Goal: Information Seeking & Learning: Learn about a topic

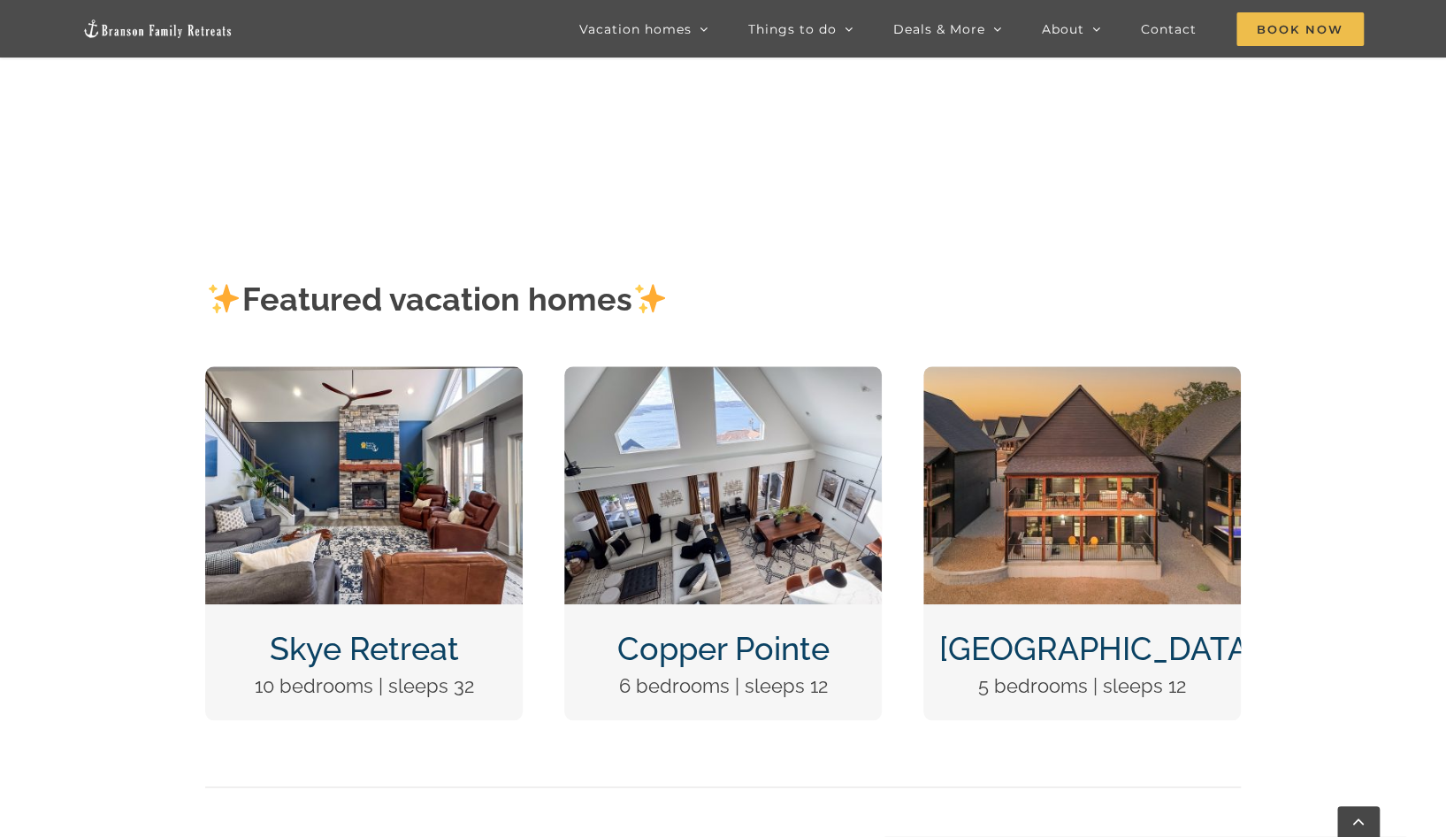
scroll to position [676, 0]
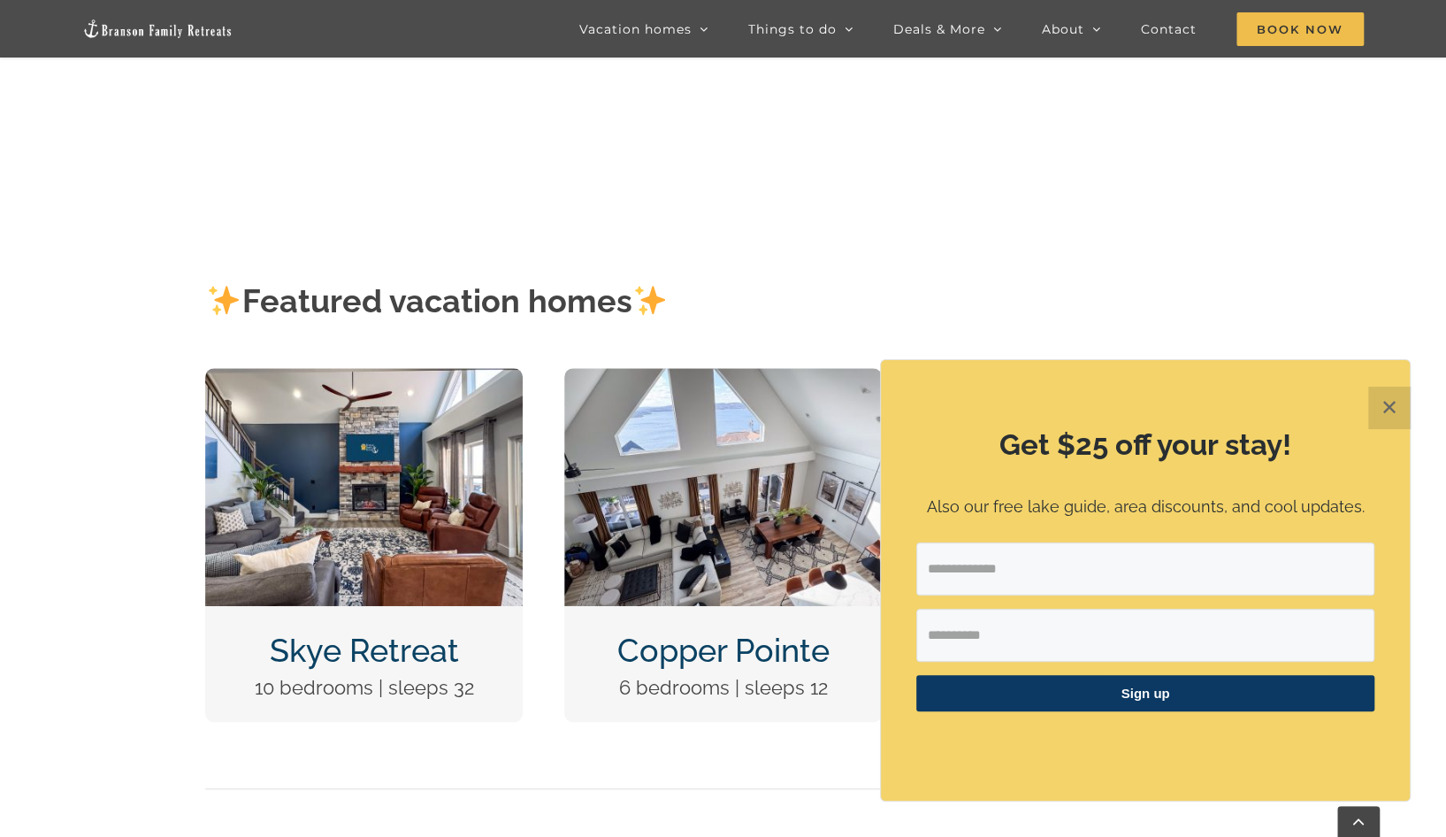
click at [335, 652] on link "Skye Retreat" at bounding box center [364, 649] width 189 height 37
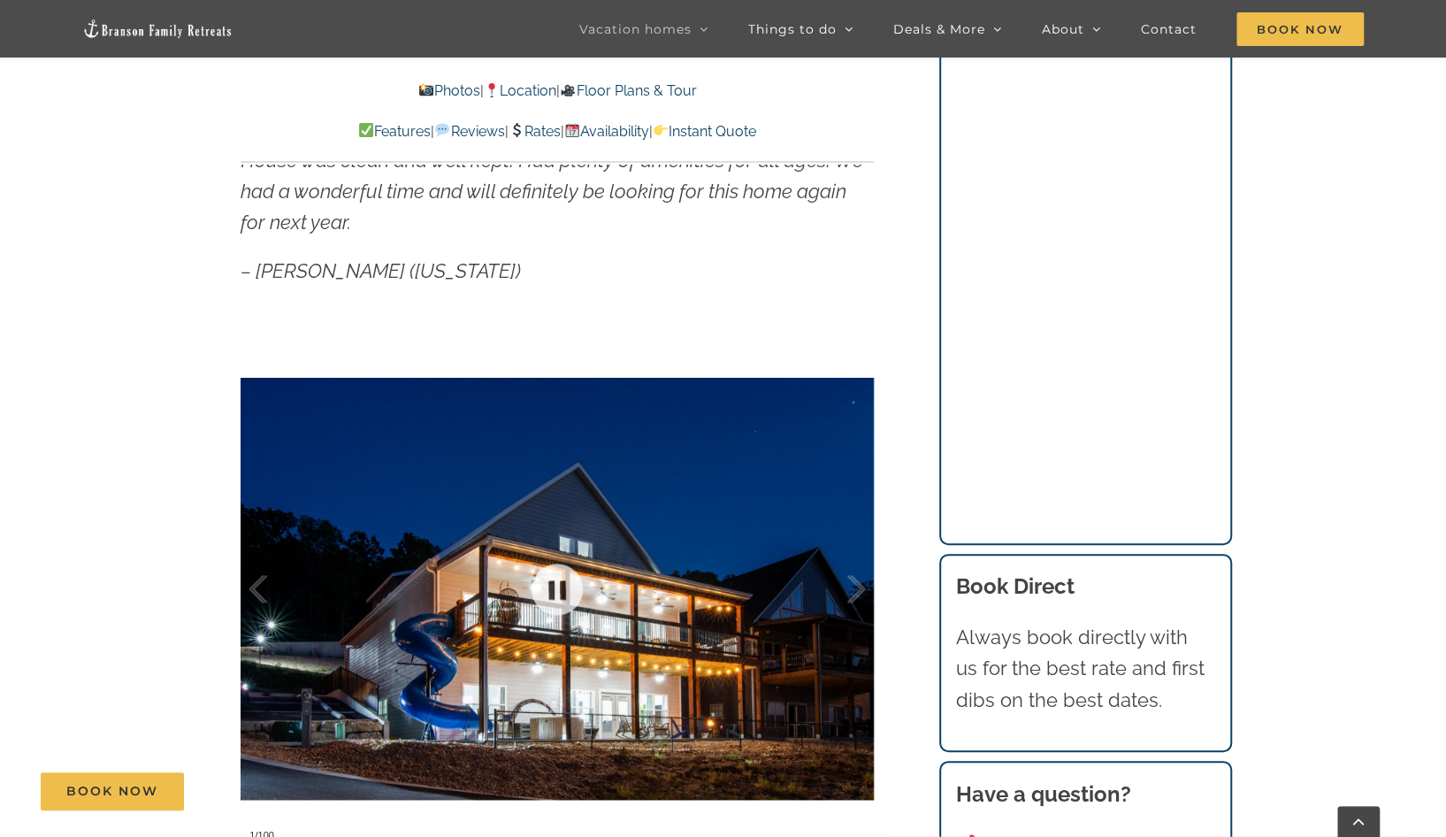
scroll to position [1508, 0]
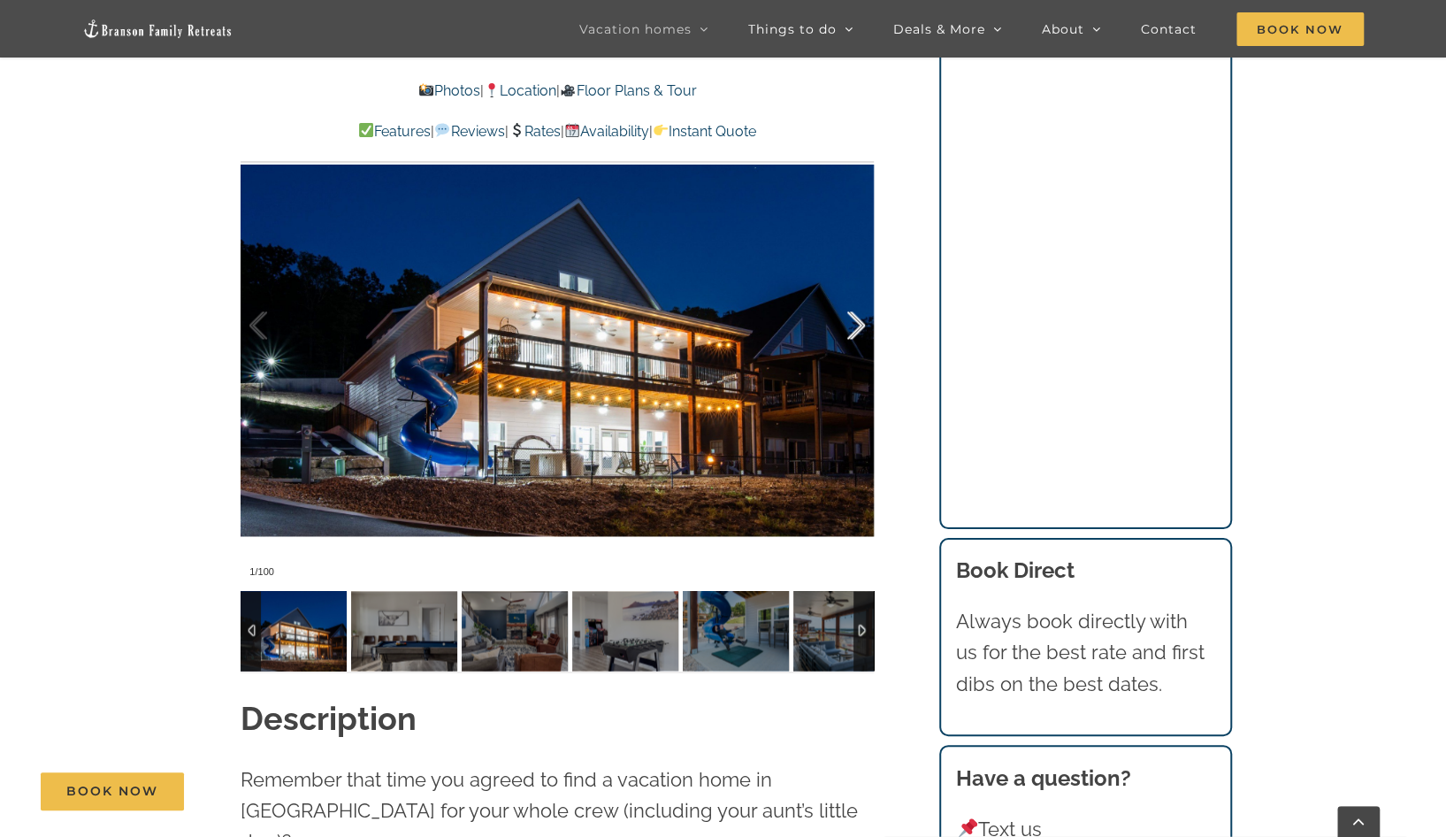
click at [854, 326] on div at bounding box center [837, 326] width 55 height 110
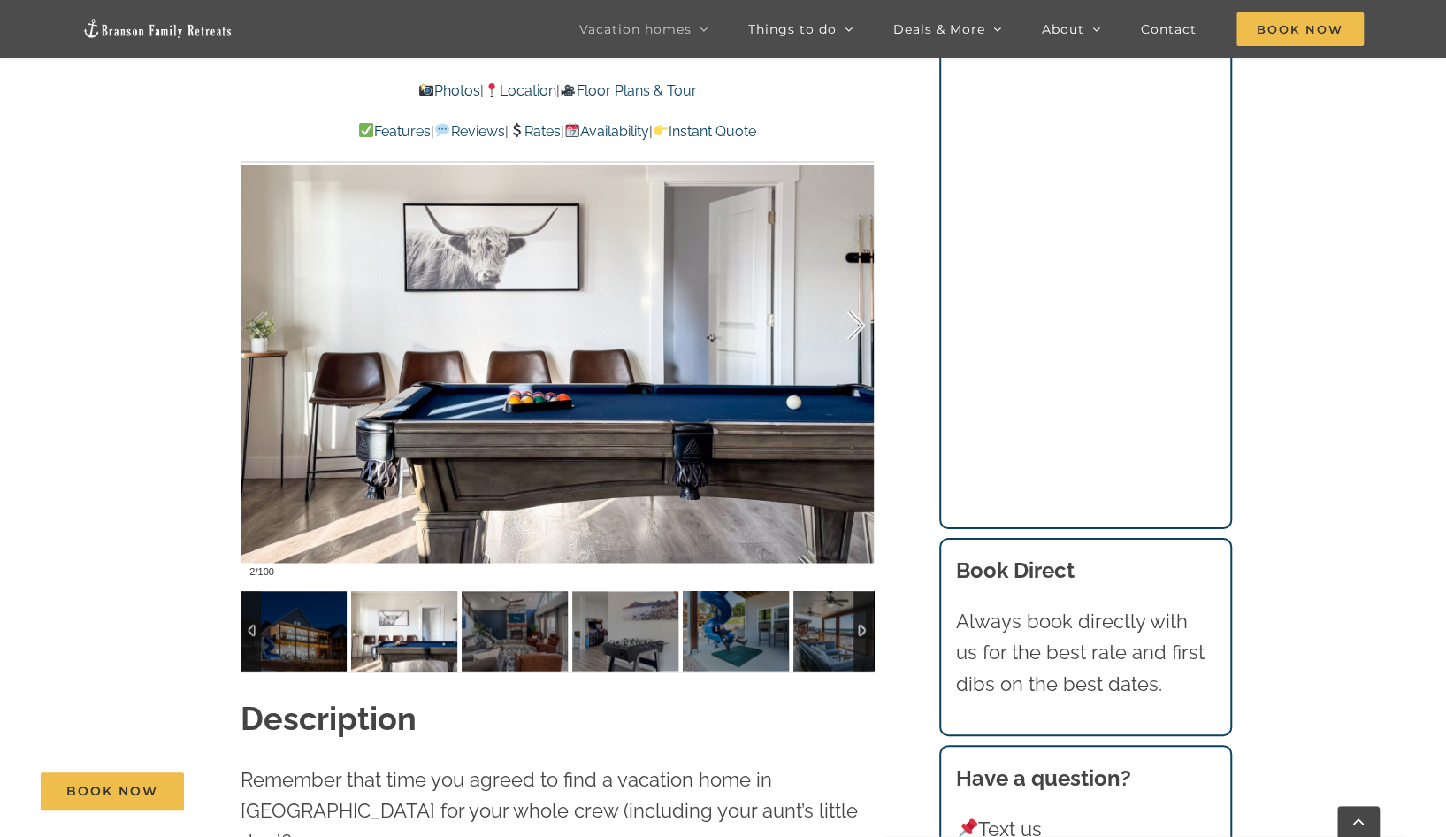
click at [854, 323] on div at bounding box center [837, 326] width 55 height 110
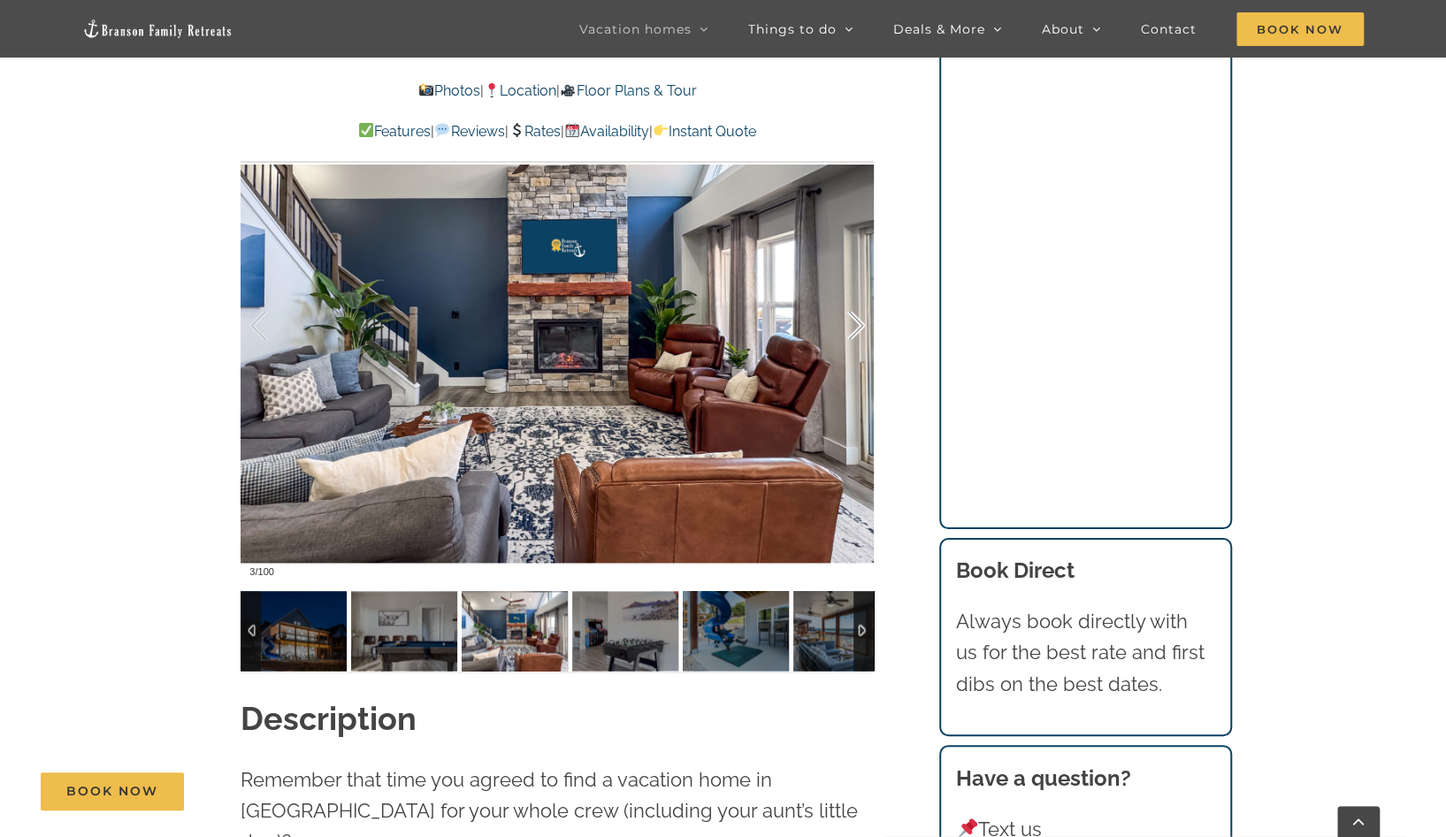
click at [854, 323] on div at bounding box center [837, 326] width 55 height 110
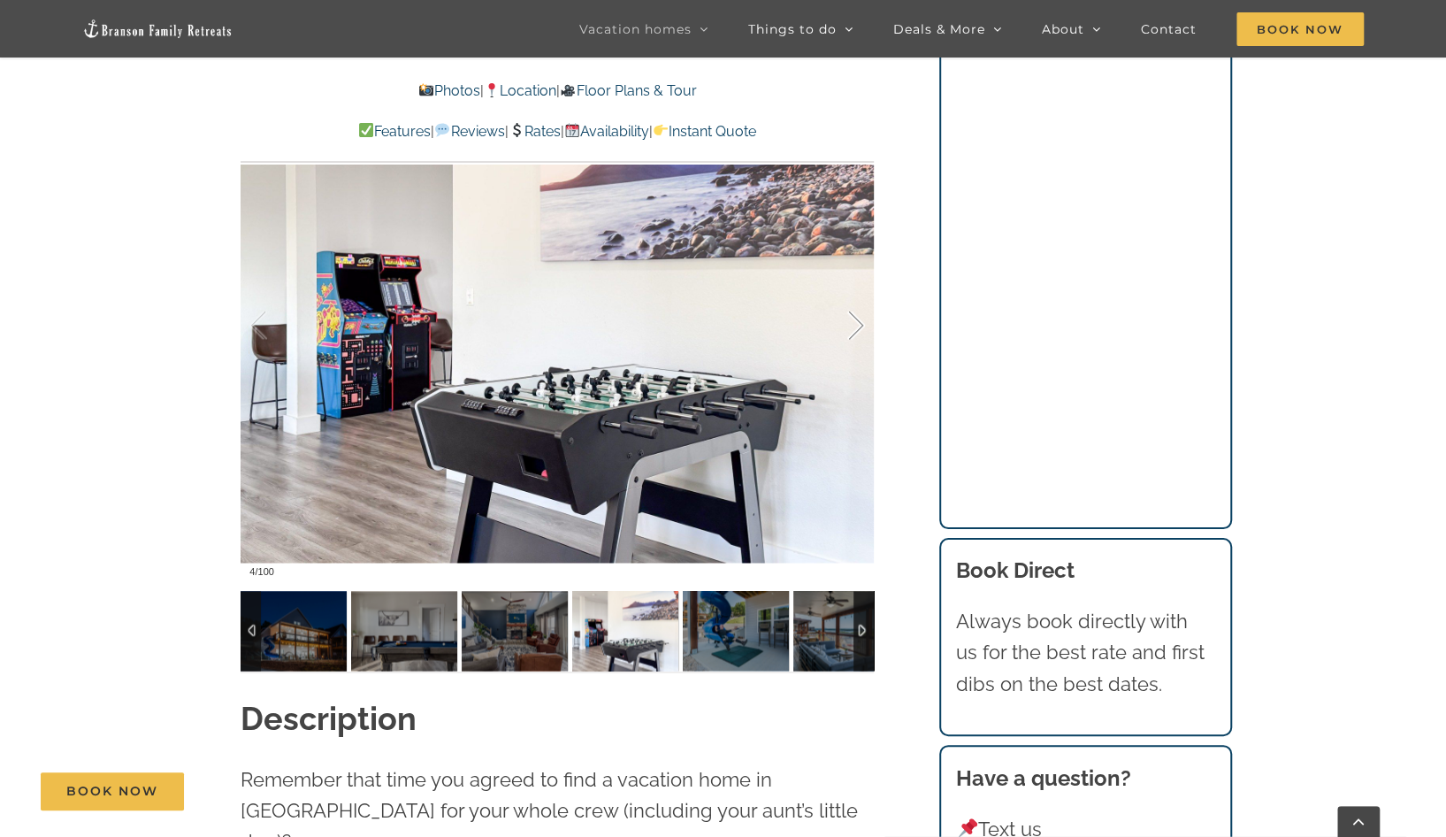
click at [854, 323] on div at bounding box center [837, 326] width 55 height 110
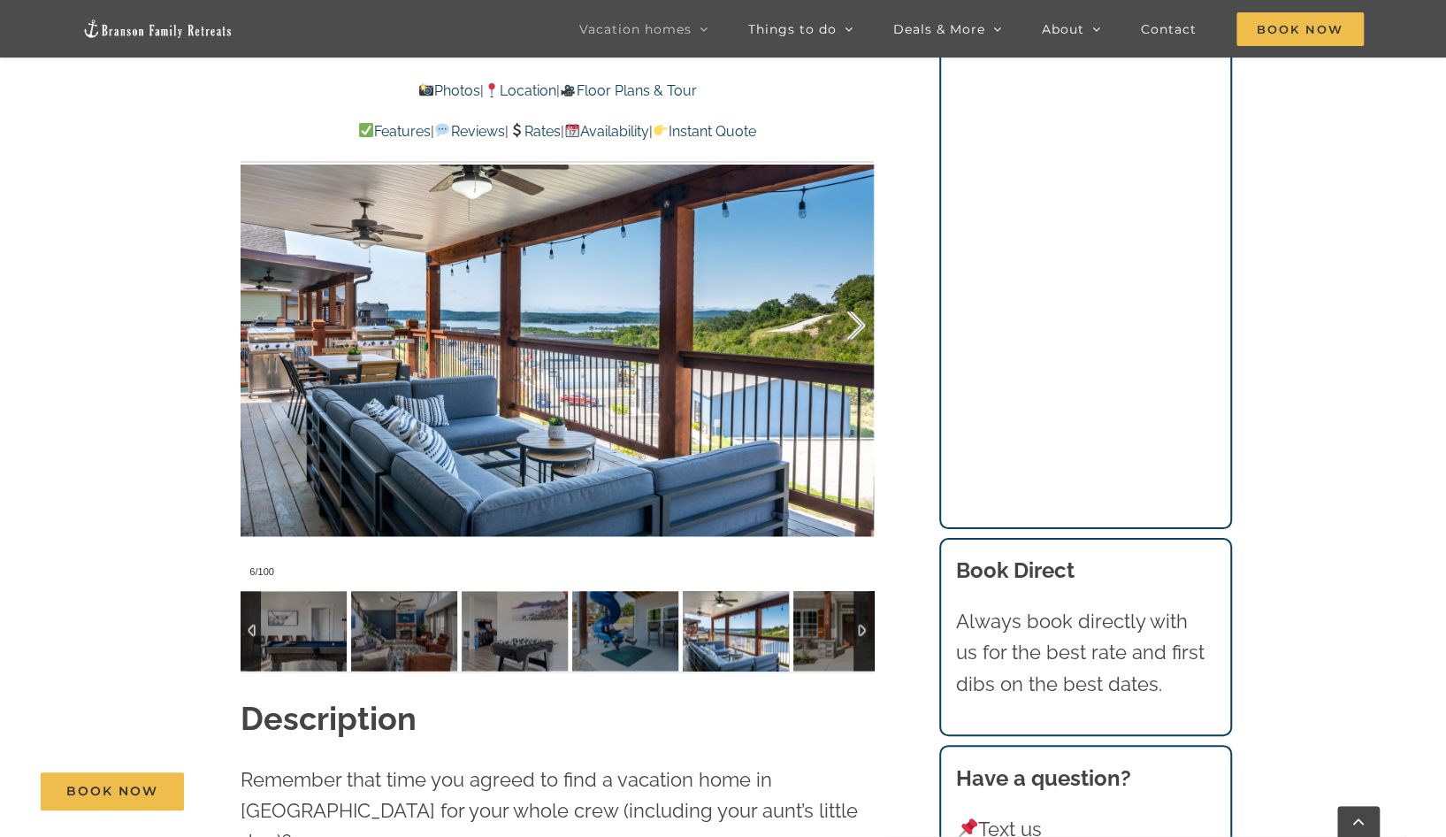
click at [854, 323] on div at bounding box center [837, 326] width 55 height 110
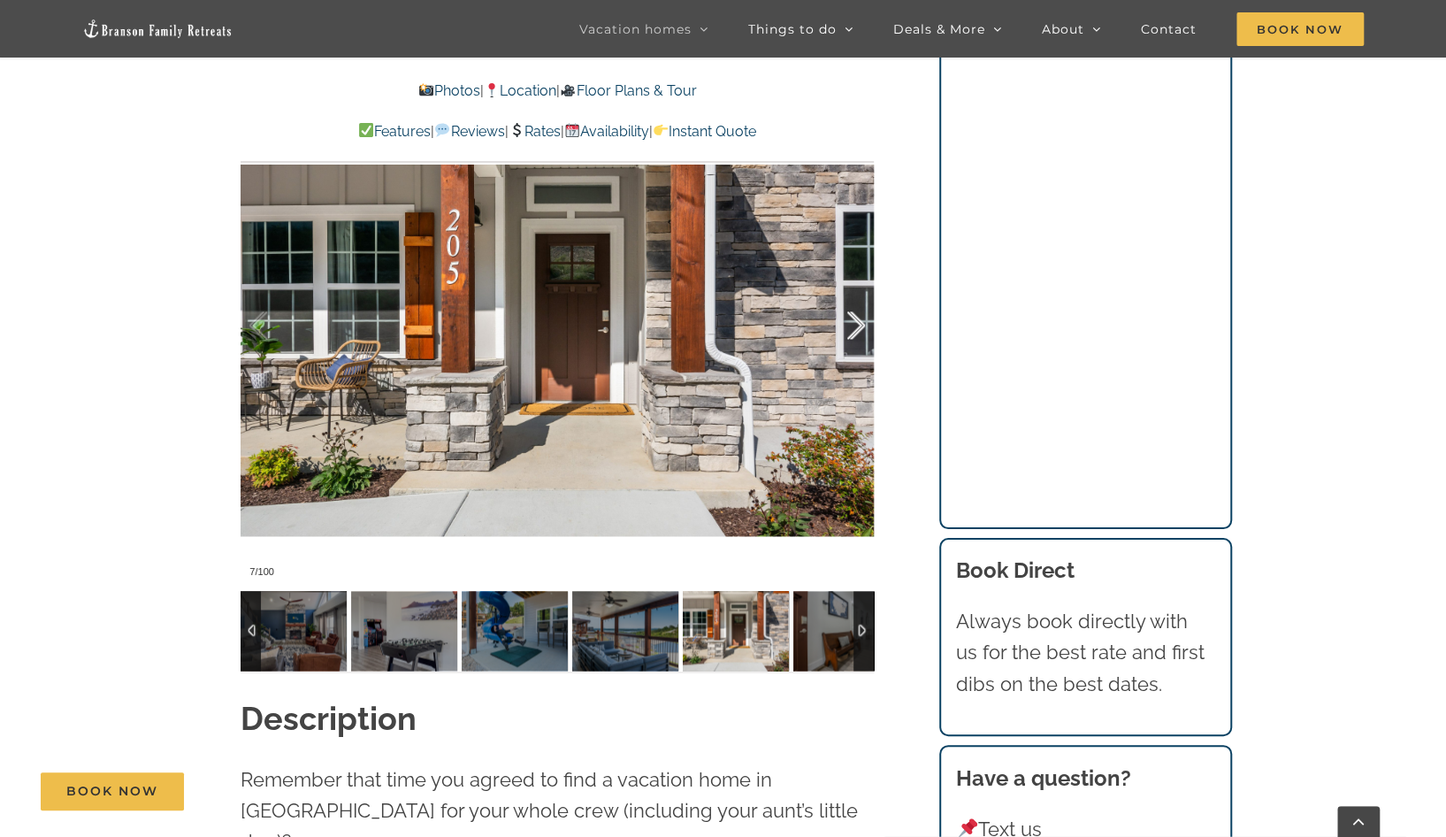
click at [854, 323] on div at bounding box center [837, 326] width 55 height 110
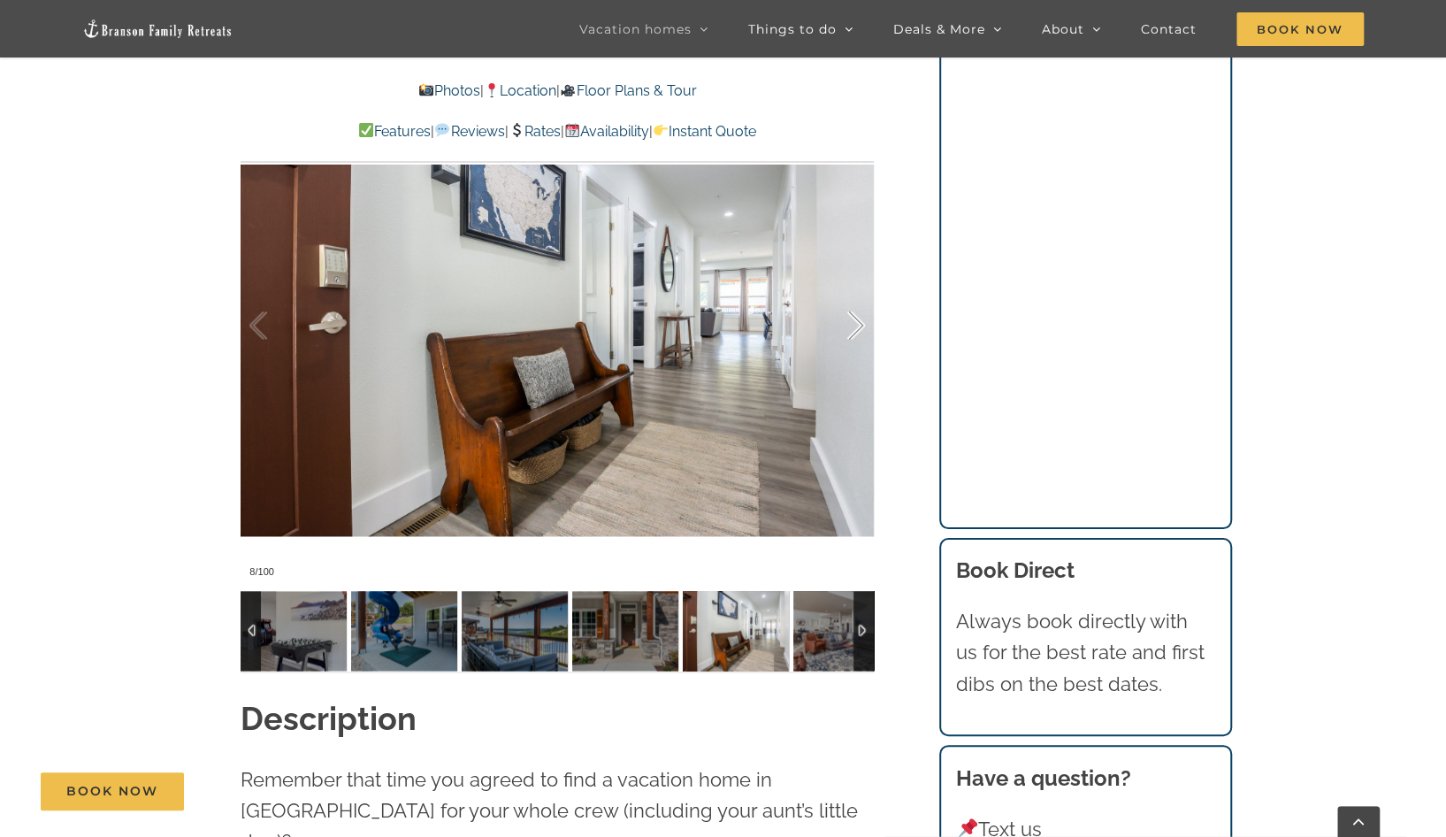
click at [854, 323] on div at bounding box center [837, 326] width 55 height 110
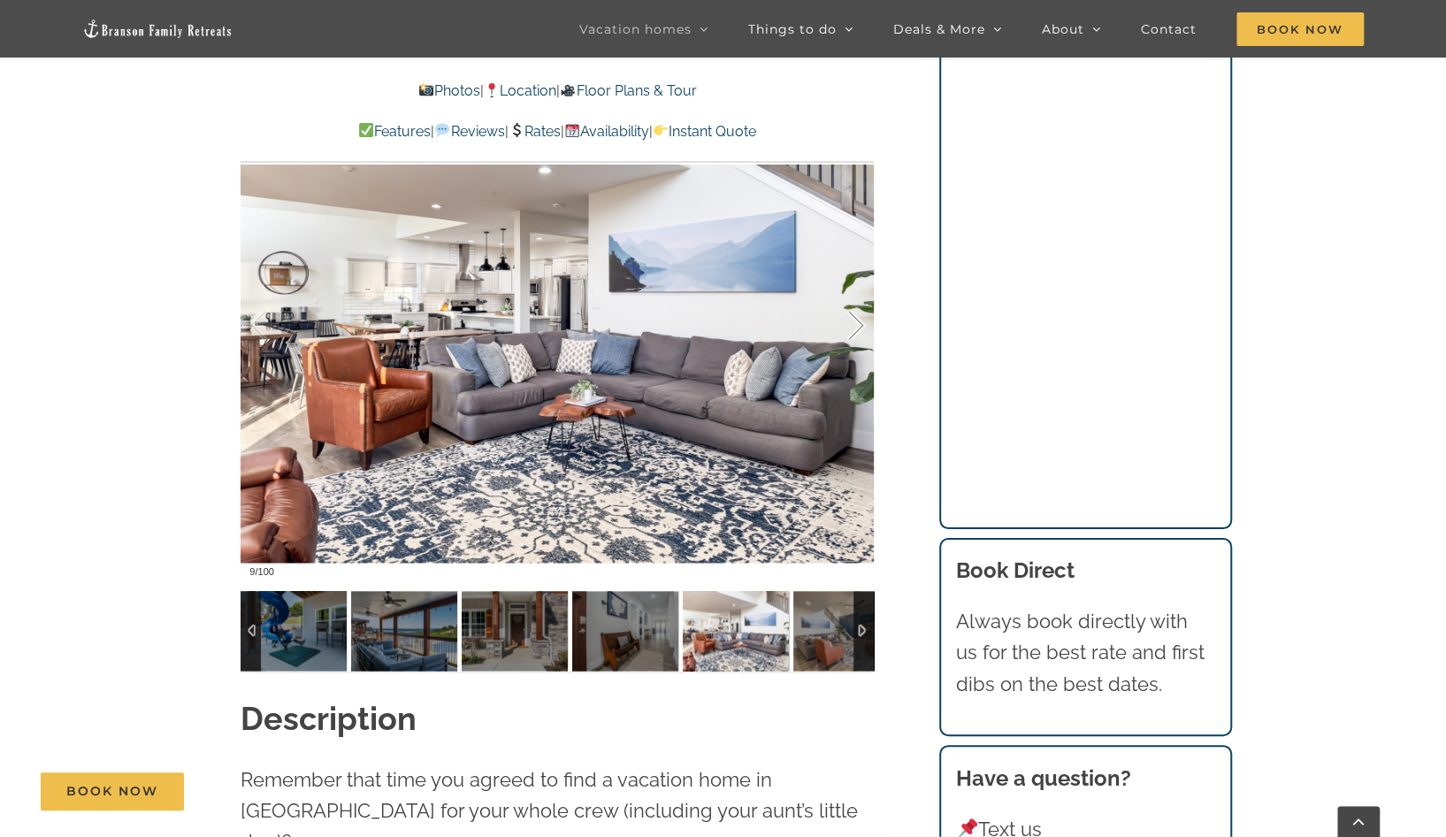
click at [854, 323] on div at bounding box center [837, 326] width 55 height 110
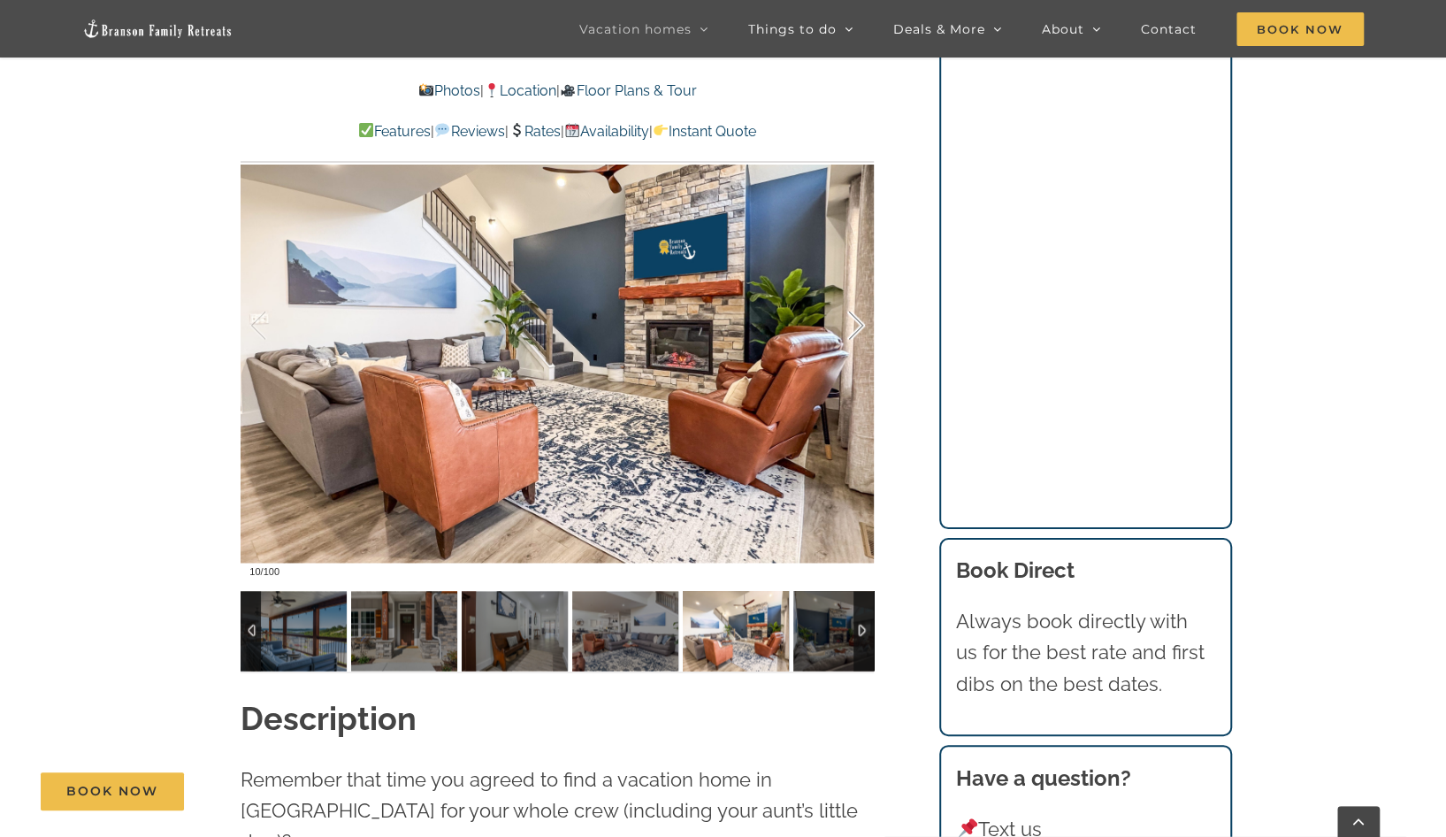
click at [854, 323] on div at bounding box center [837, 326] width 55 height 110
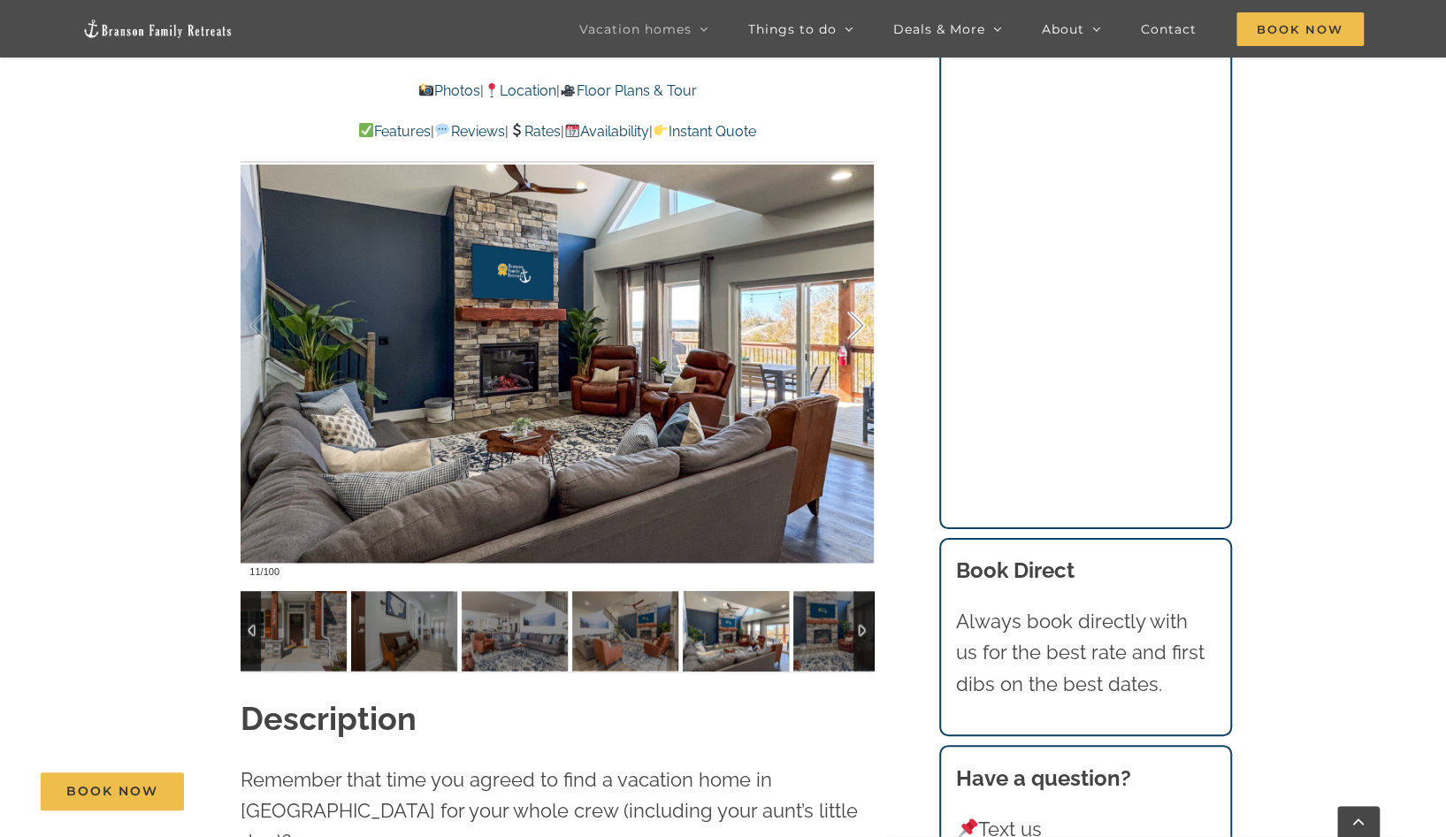
click at [854, 323] on div at bounding box center [837, 326] width 55 height 110
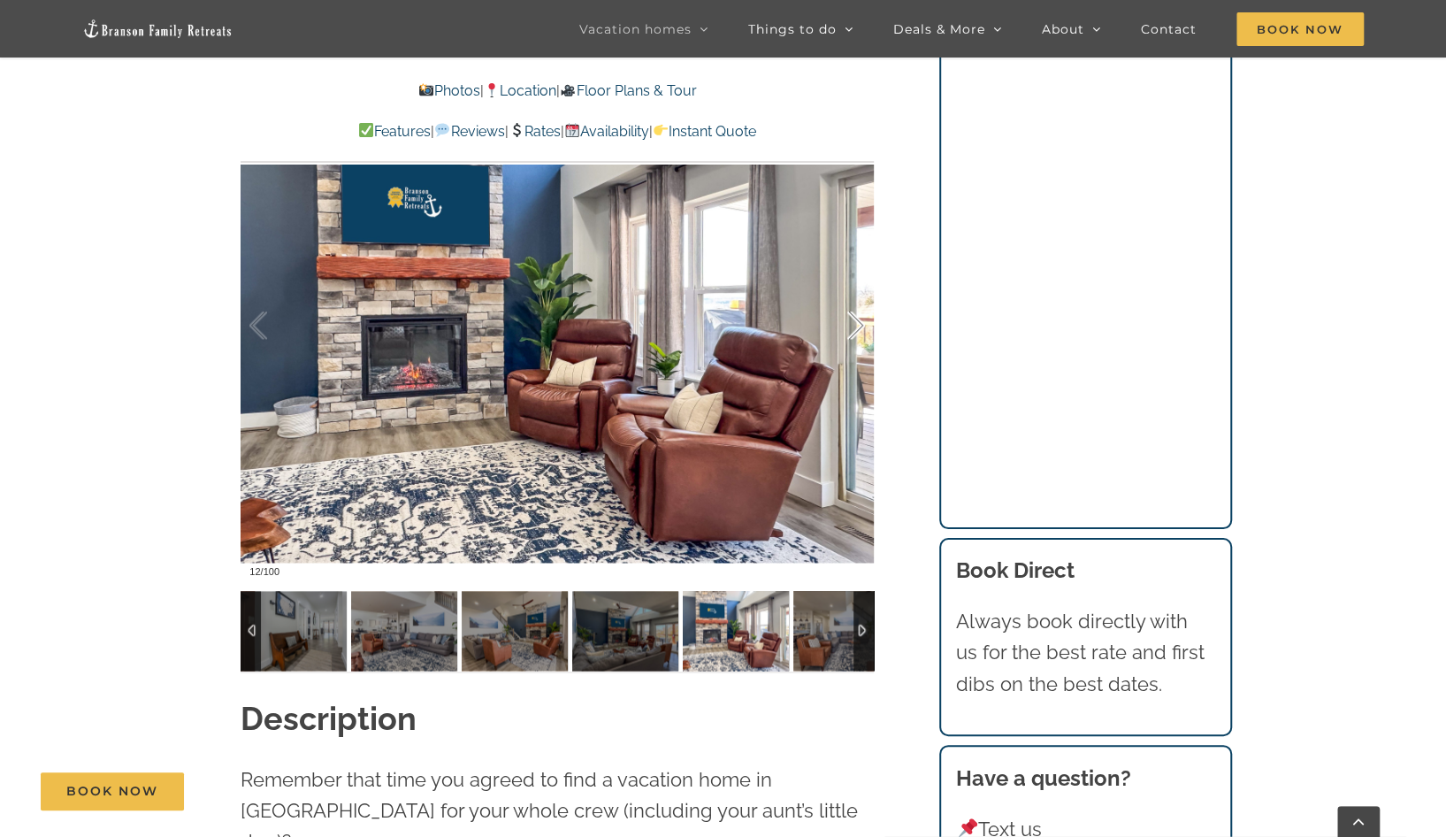
click at [854, 323] on div at bounding box center [837, 326] width 55 height 110
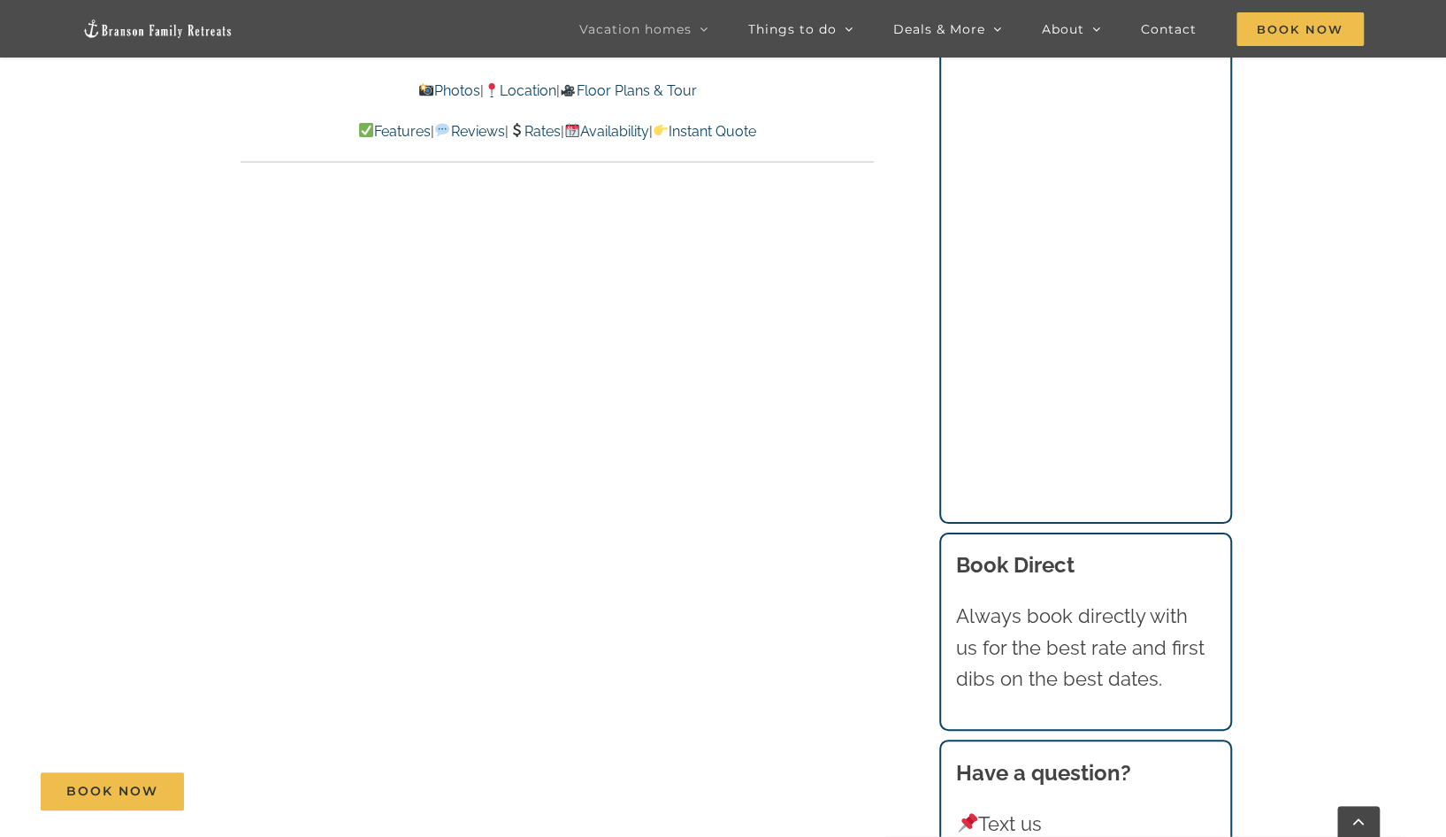
scroll to position [11798, 0]
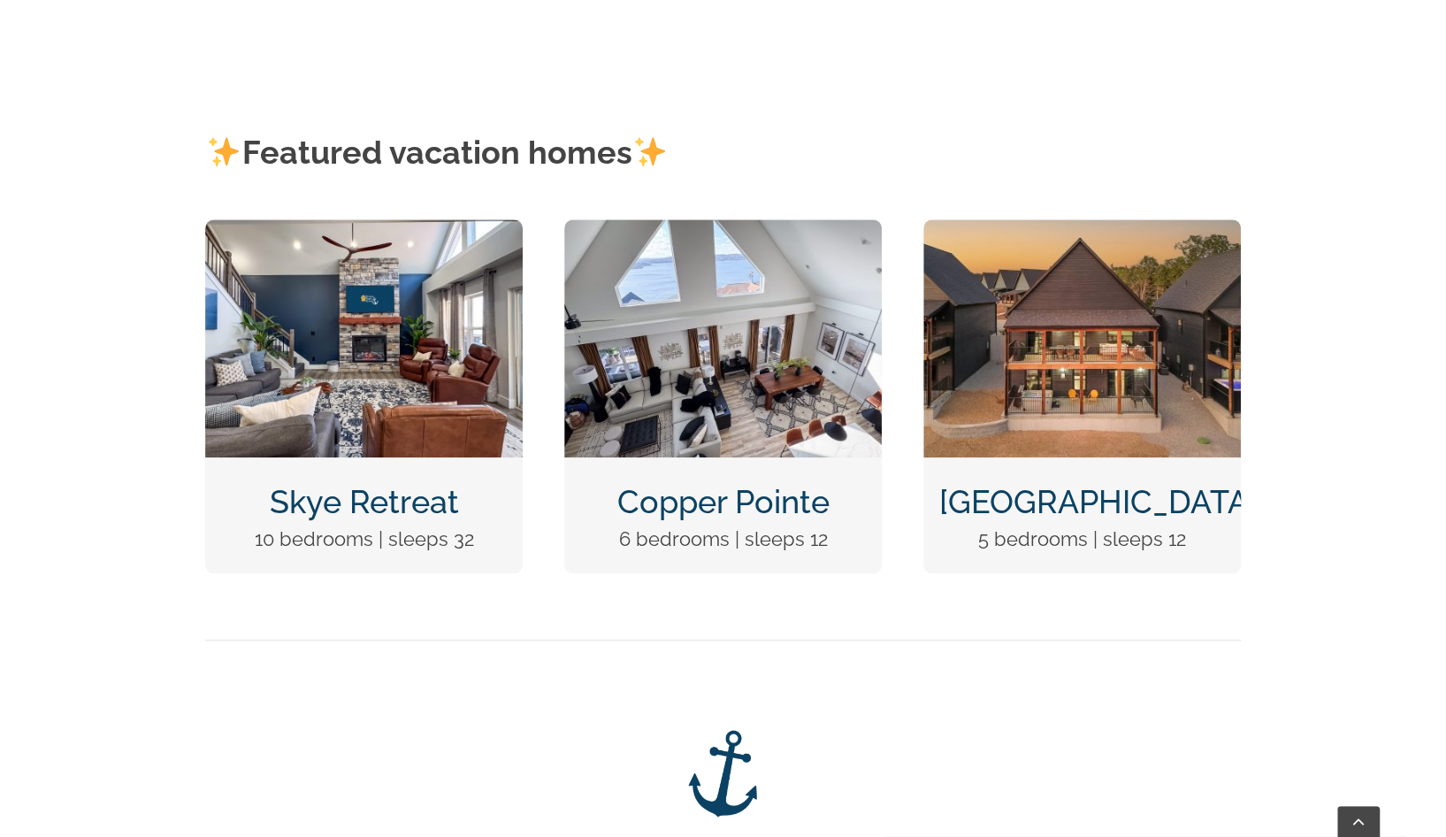
scroll to position [830, 0]
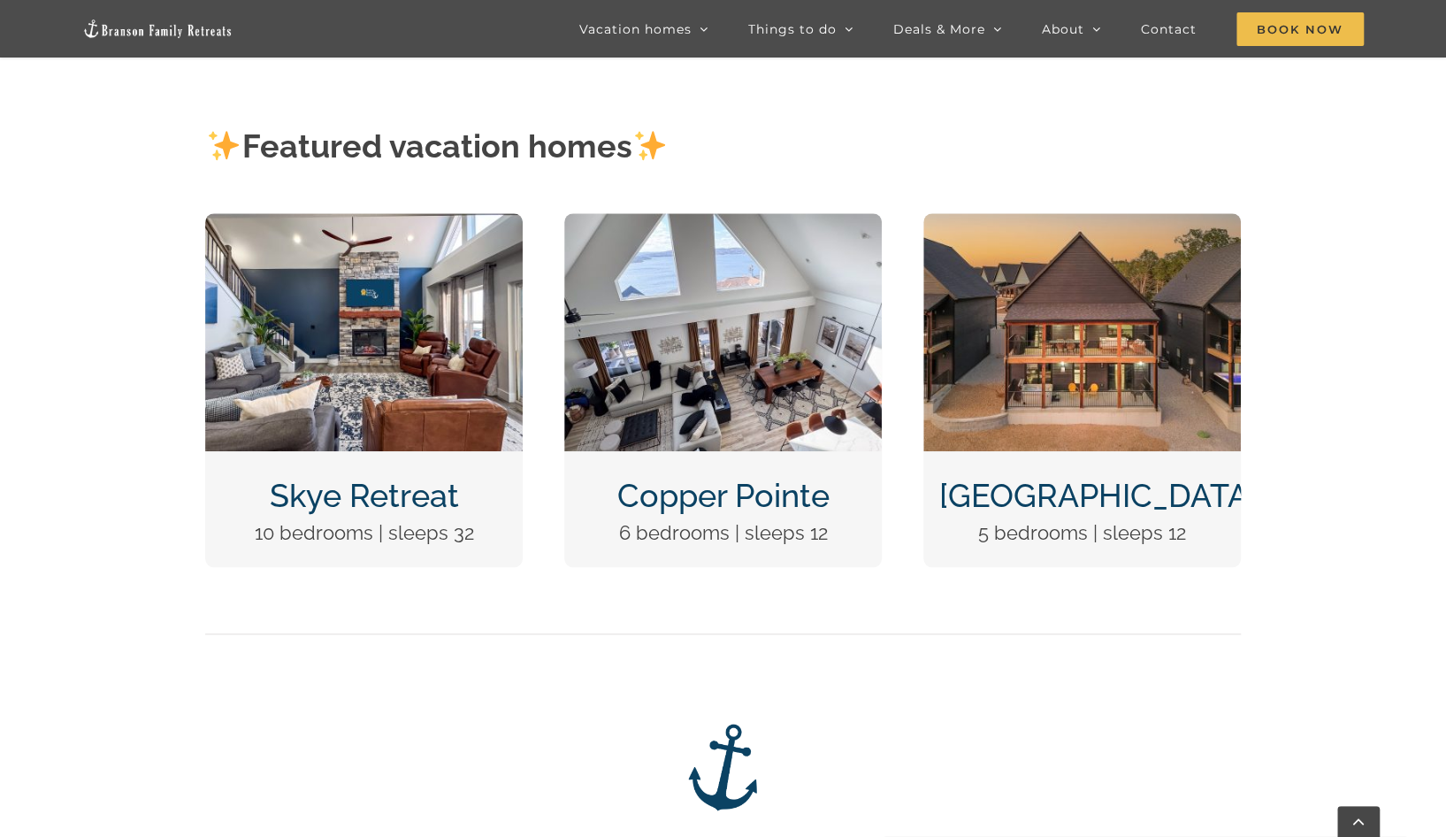
click at [672, 489] on link "Copper Pointe" at bounding box center [722, 495] width 212 height 37
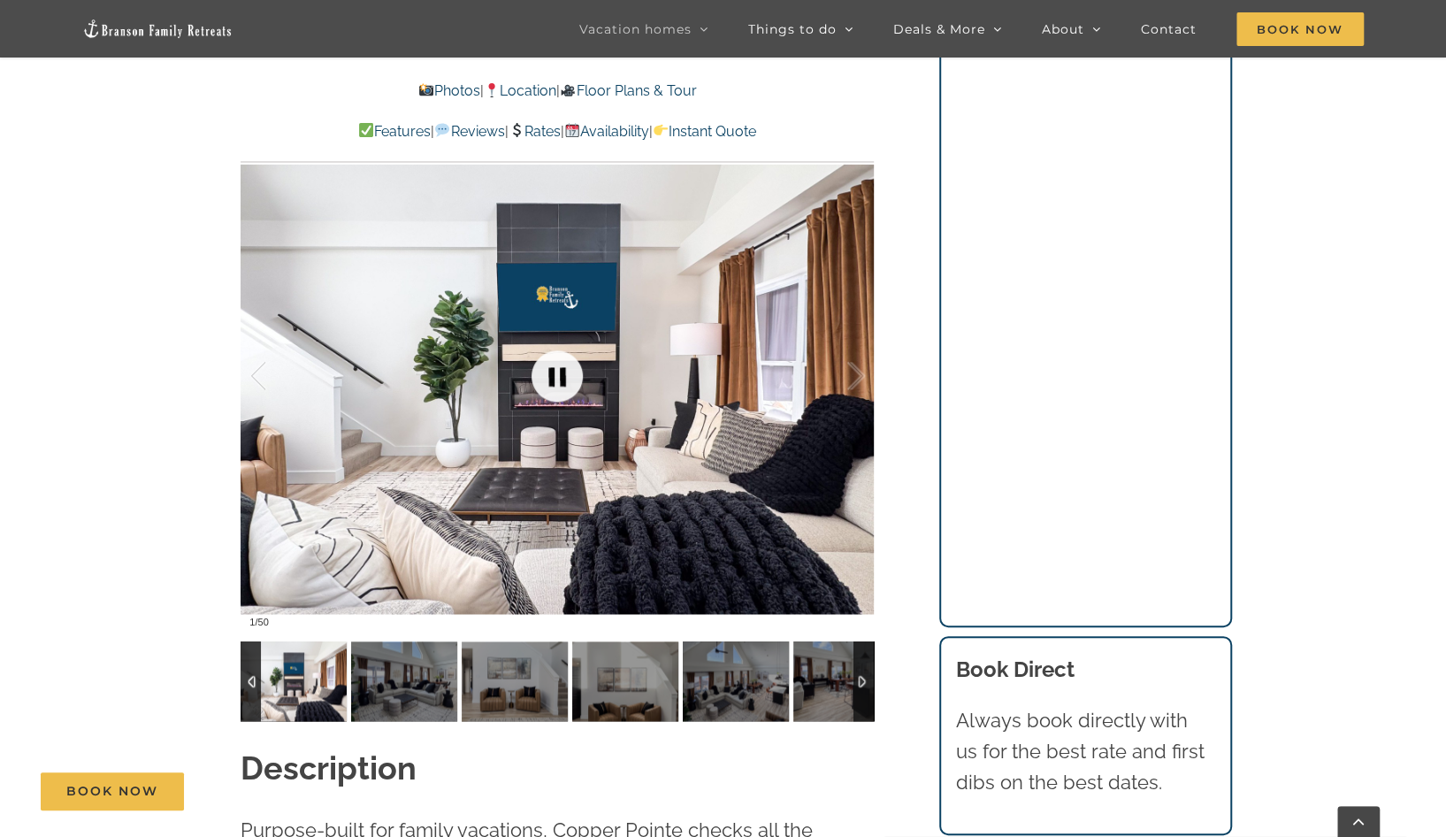
scroll to position [1427, 0]
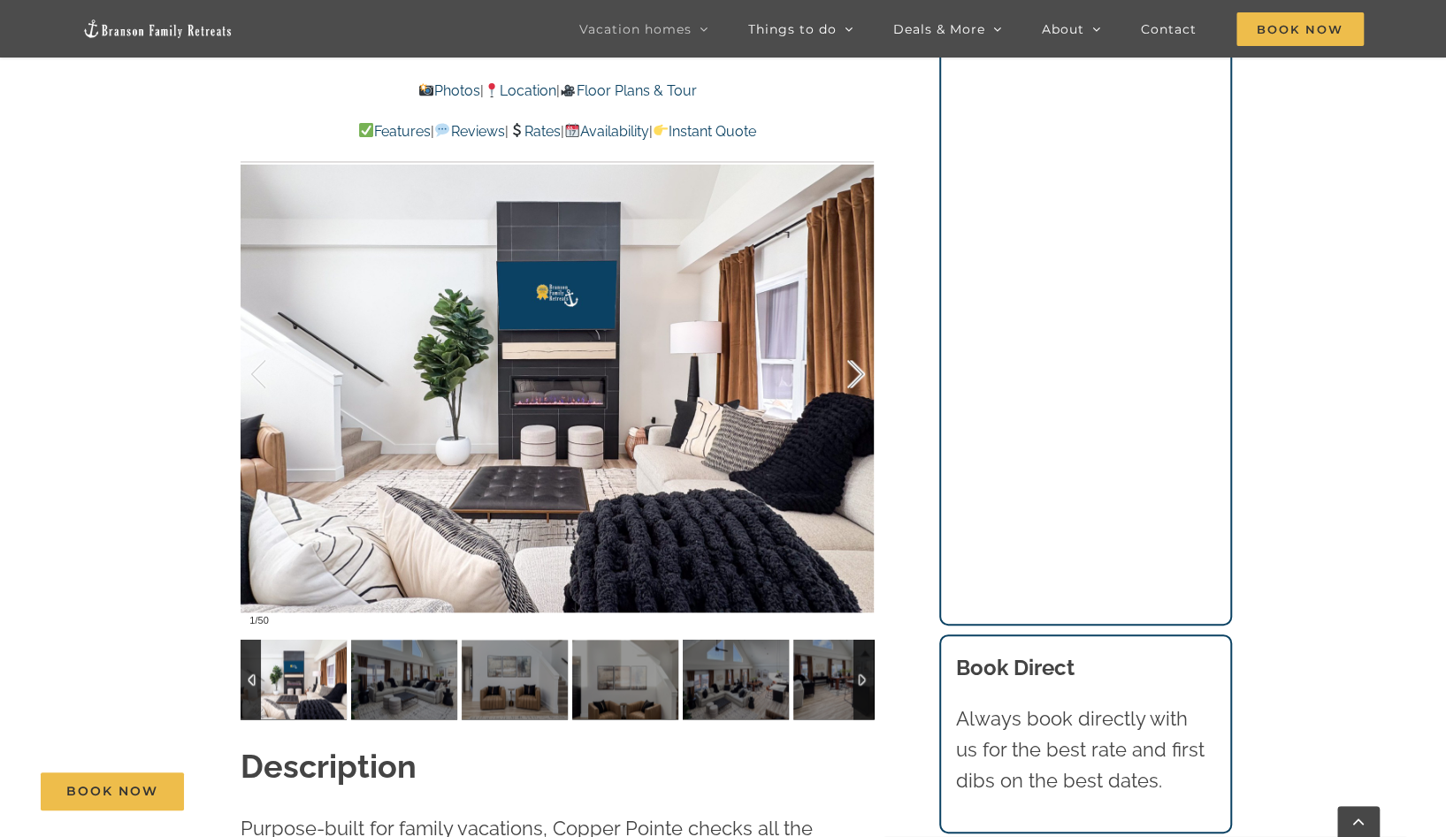
click at [851, 379] on div at bounding box center [837, 374] width 55 height 110
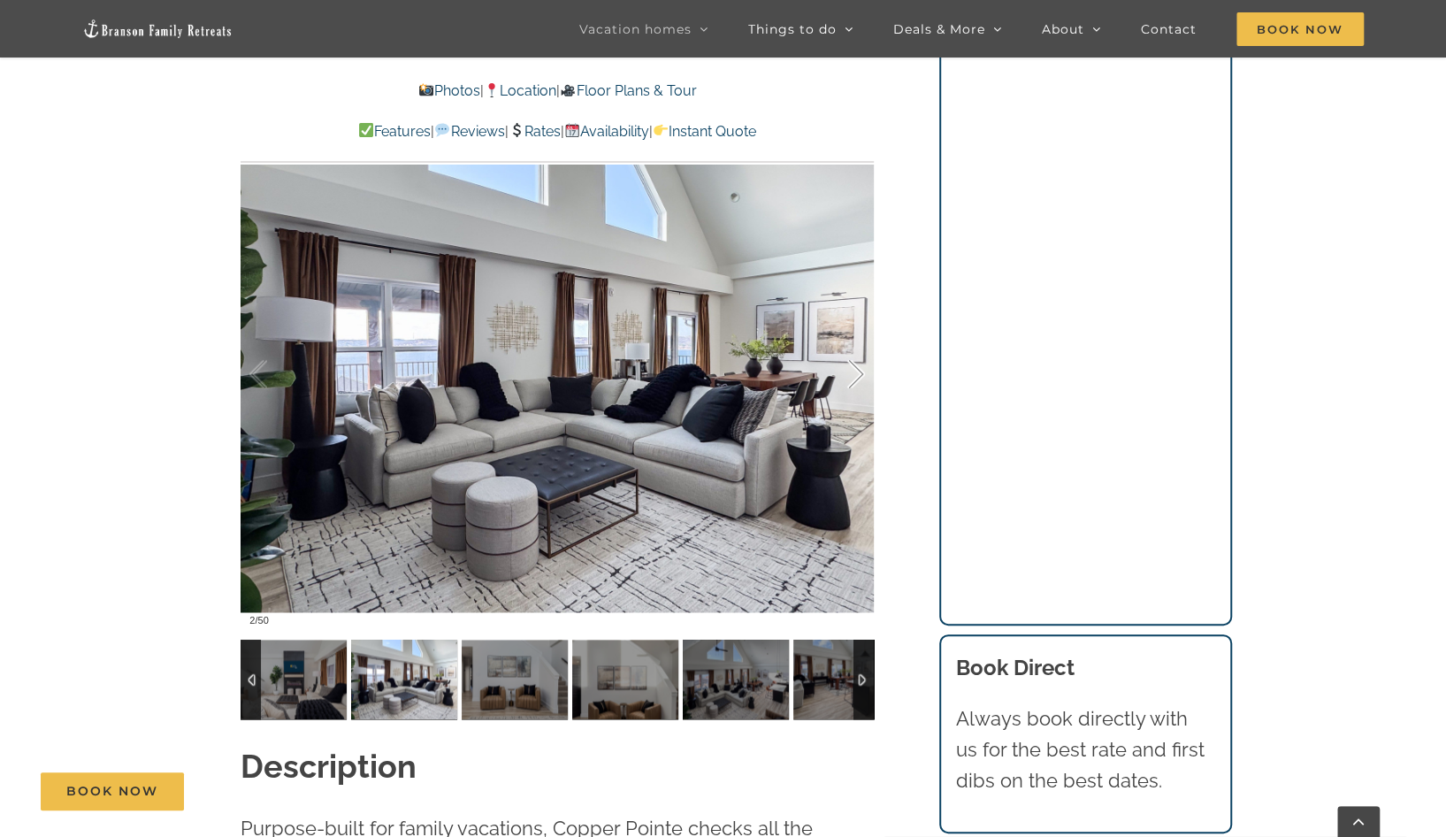
click at [851, 379] on div at bounding box center [837, 374] width 55 height 110
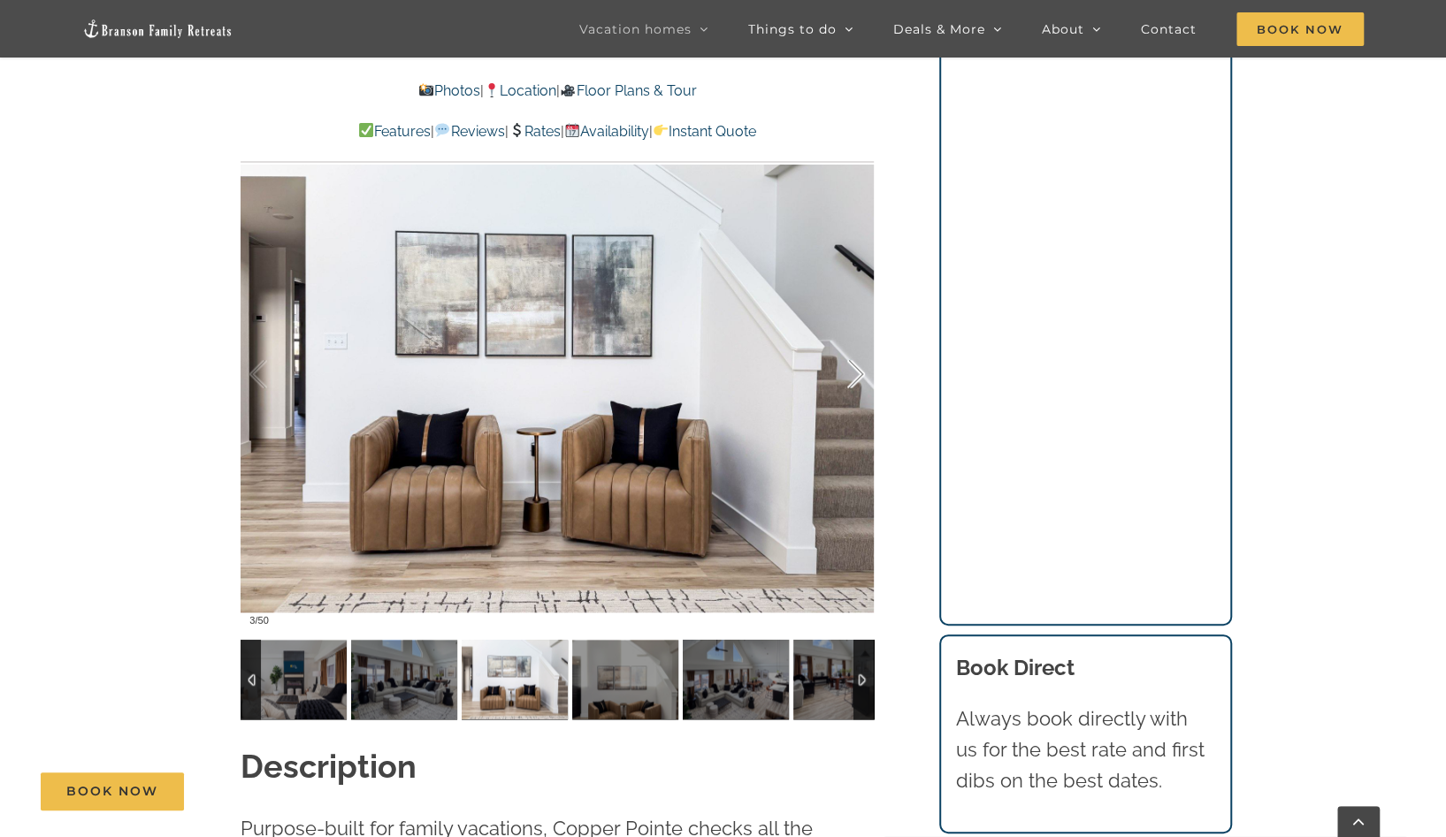
click at [851, 379] on div at bounding box center [837, 374] width 55 height 110
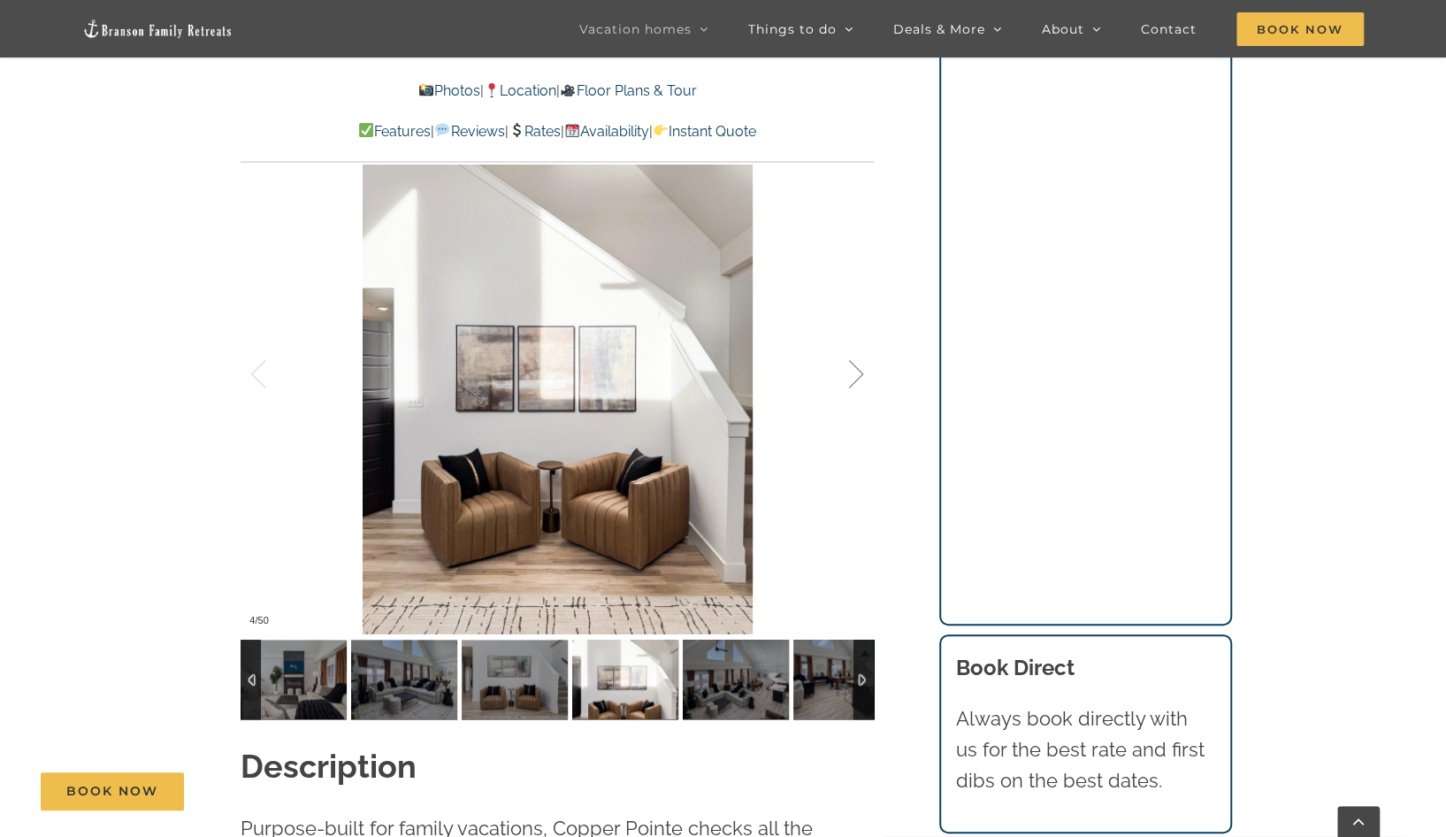
click at [851, 379] on div at bounding box center [837, 374] width 55 height 110
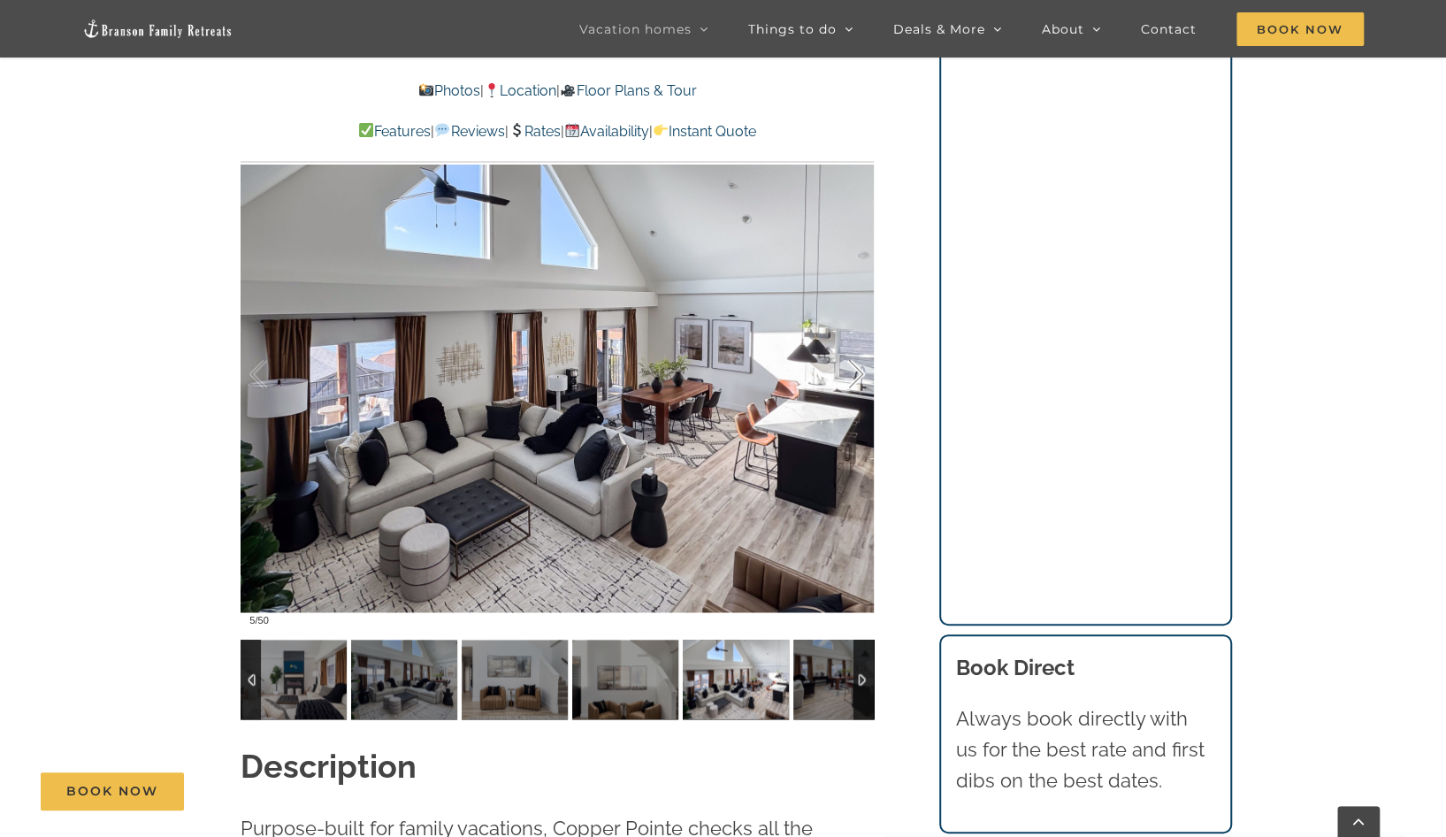
click at [851, 379] on div at bounding box center [837, 374] width 55 height 110
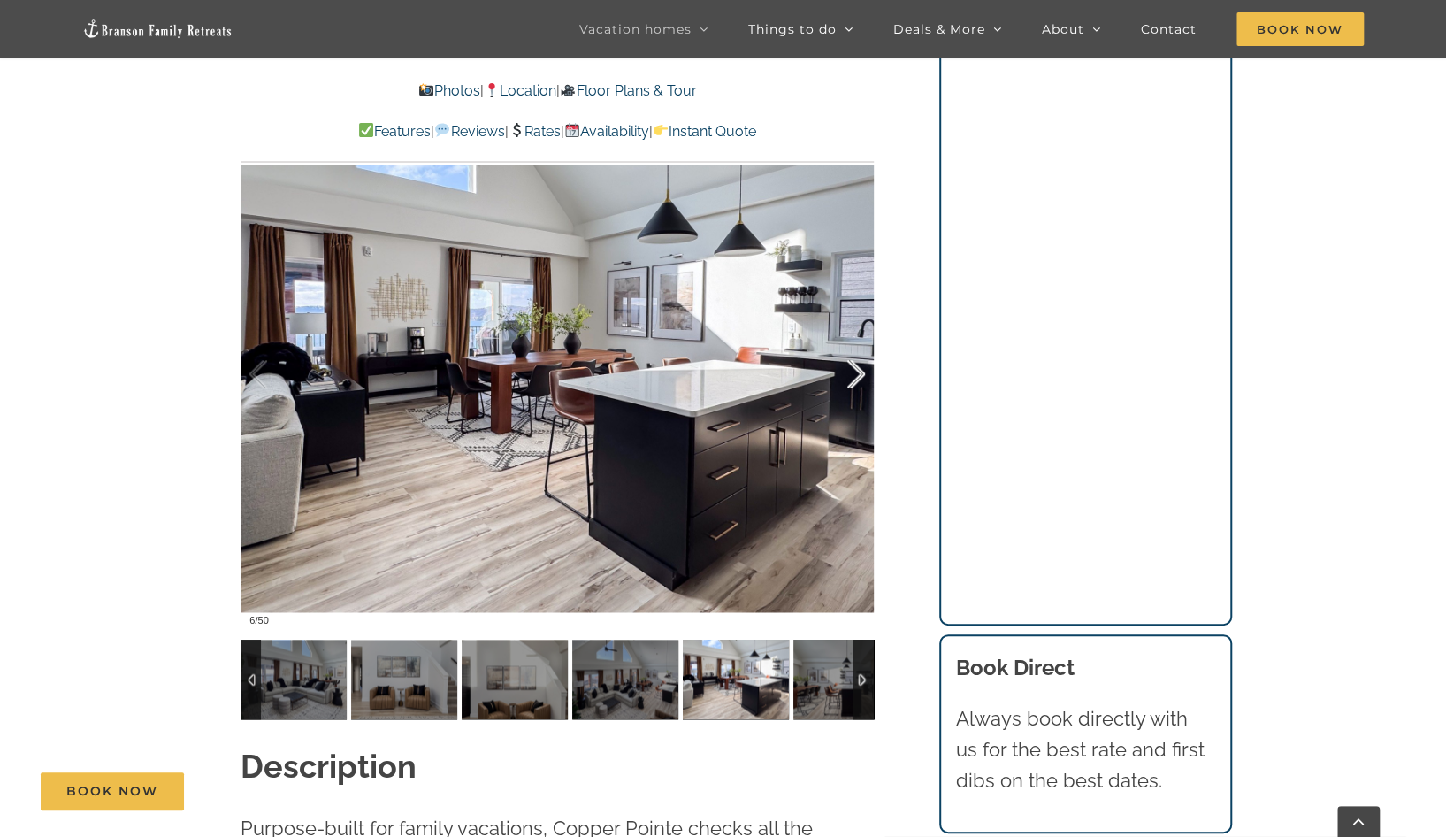
click at [851, 379] on div at bounding box center [837, 374] width 55 height 110
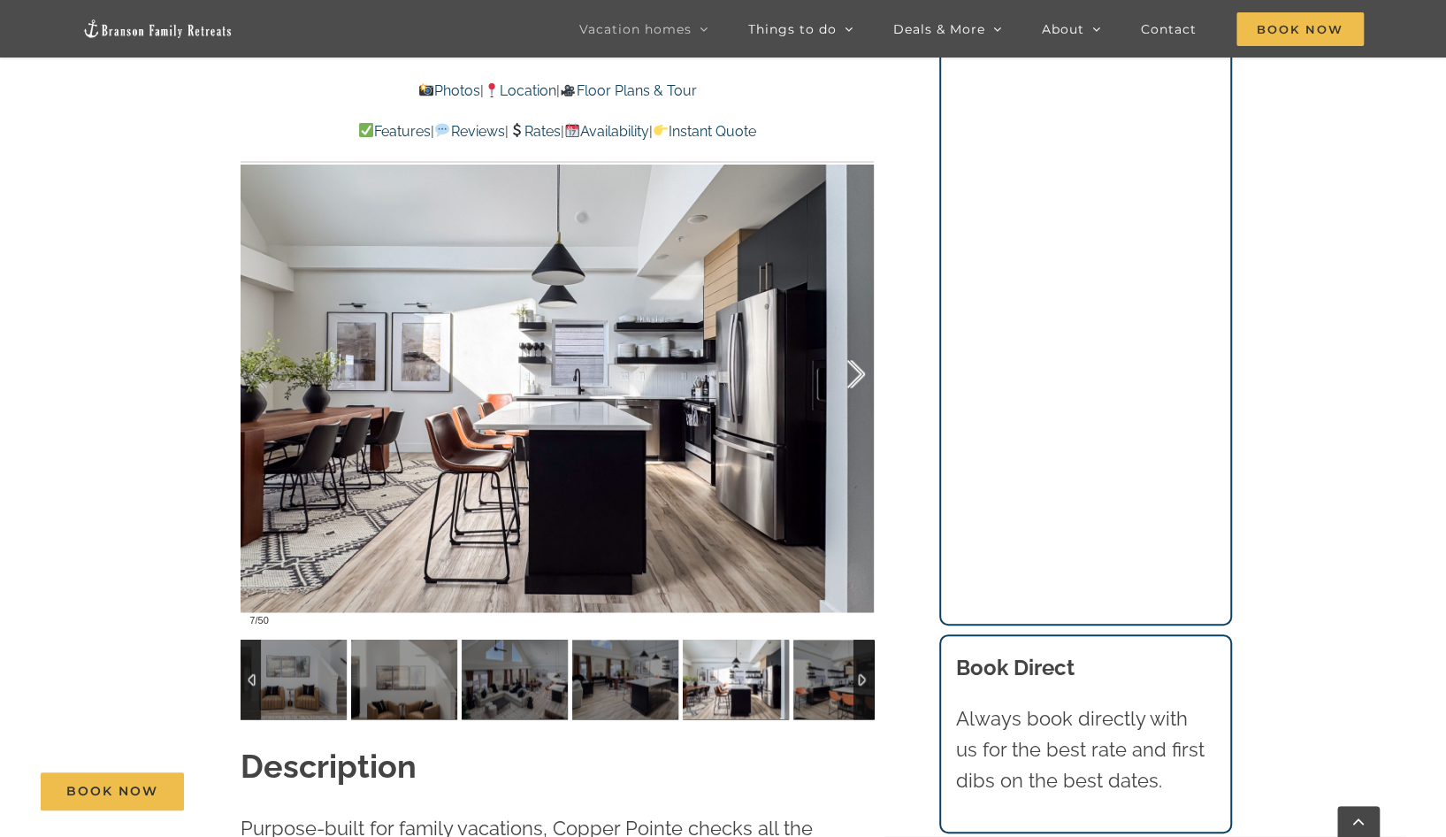
click at [851, 379] on div at bounding box center [837, 374] width 55 height 110
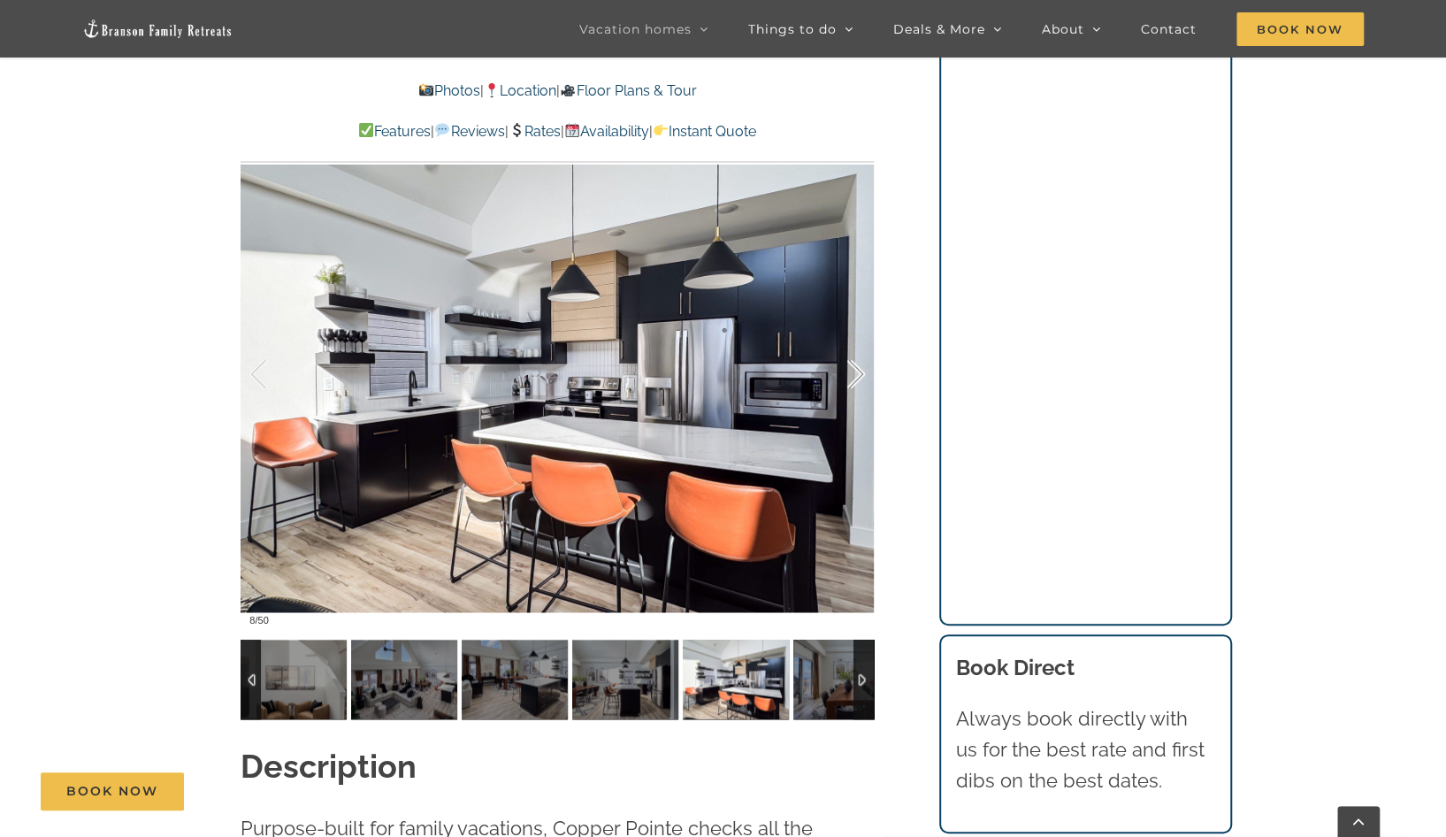
click at [851, 379] on div at bounding box center [837, 374] width 55 height 110
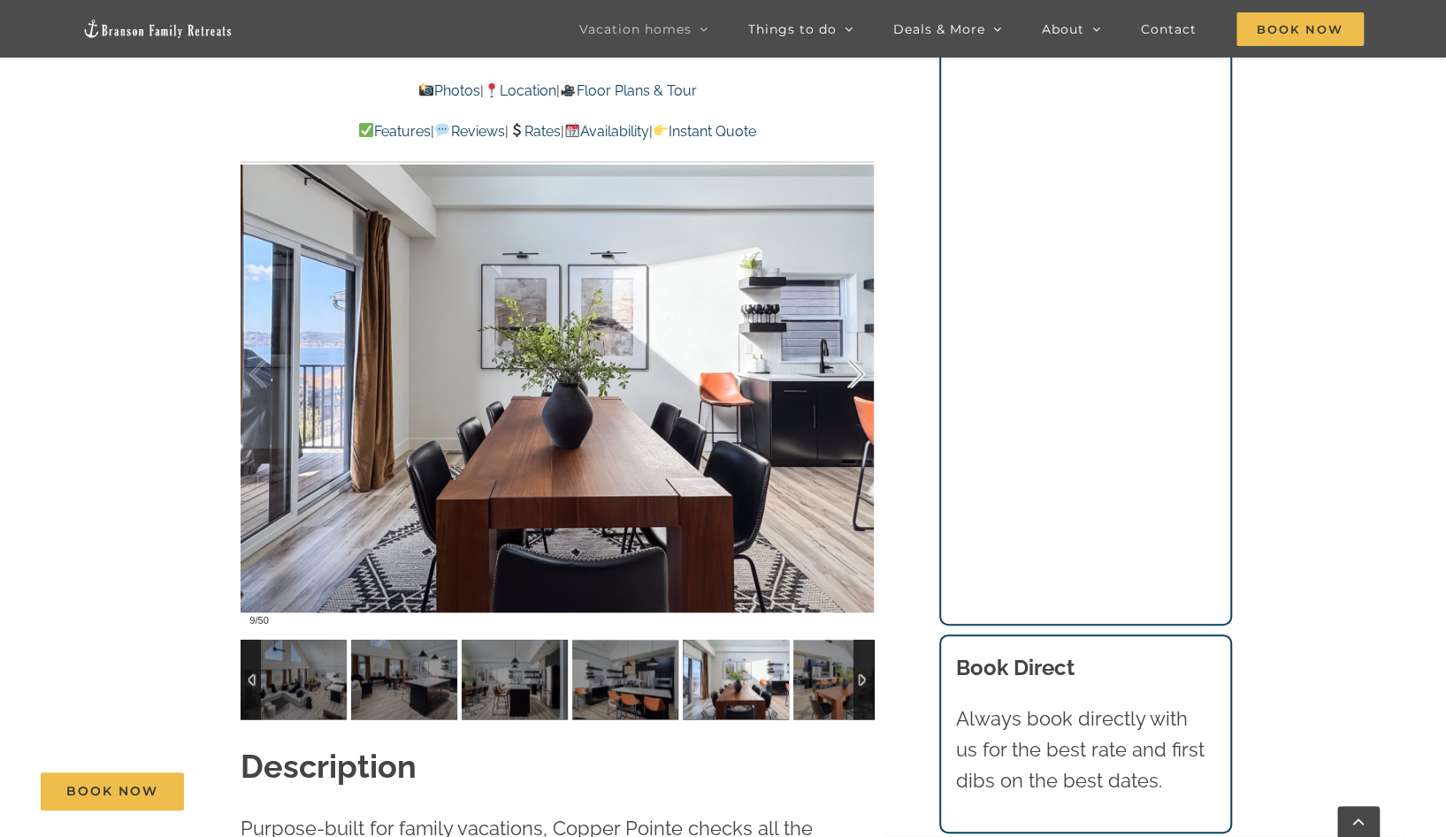
click at [851, 379] on div at bounding box center [837, 374] width 55 height 110
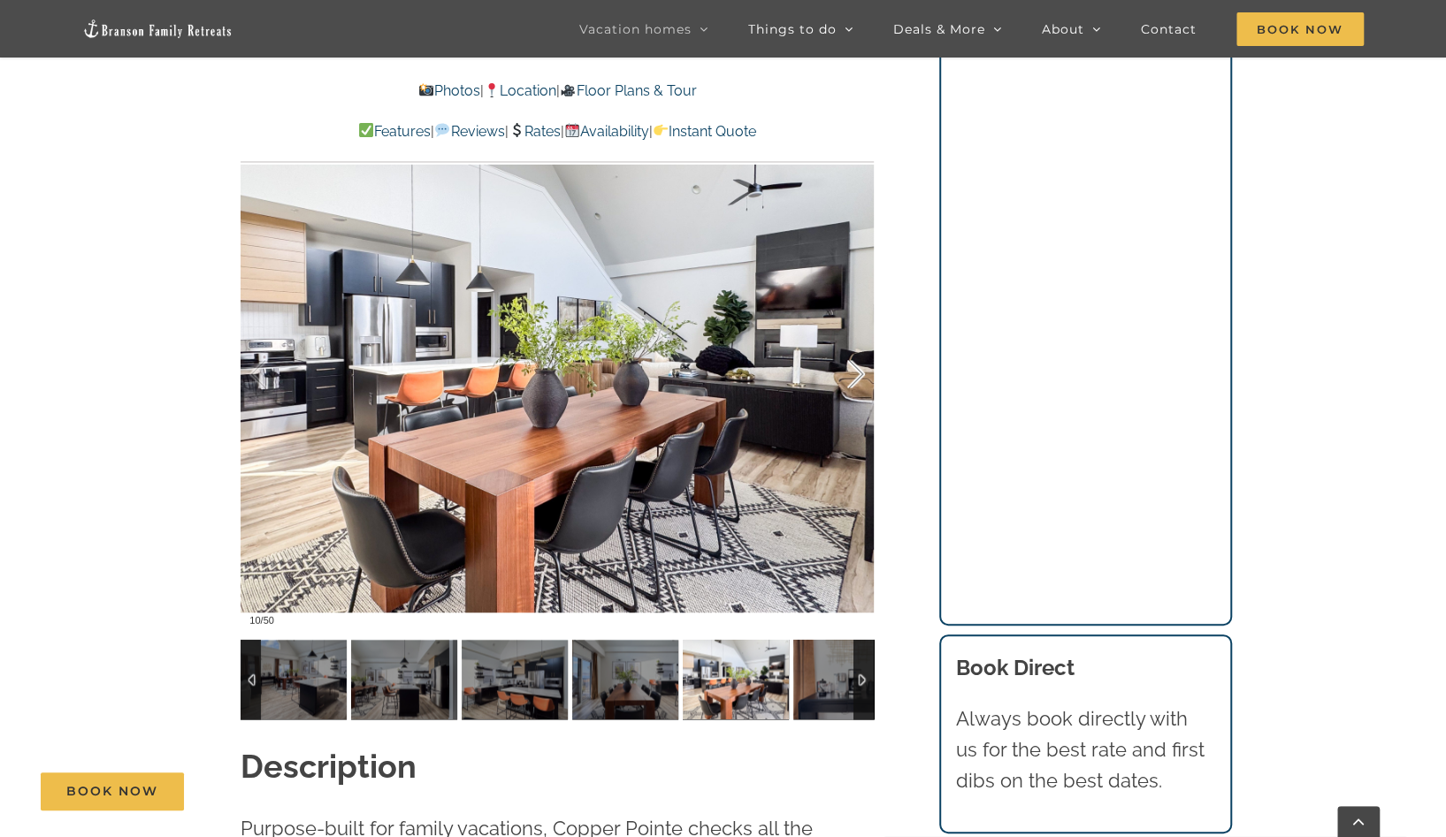
click at [851, 379] on div at bounding box center [837, 374] width 55 height 110
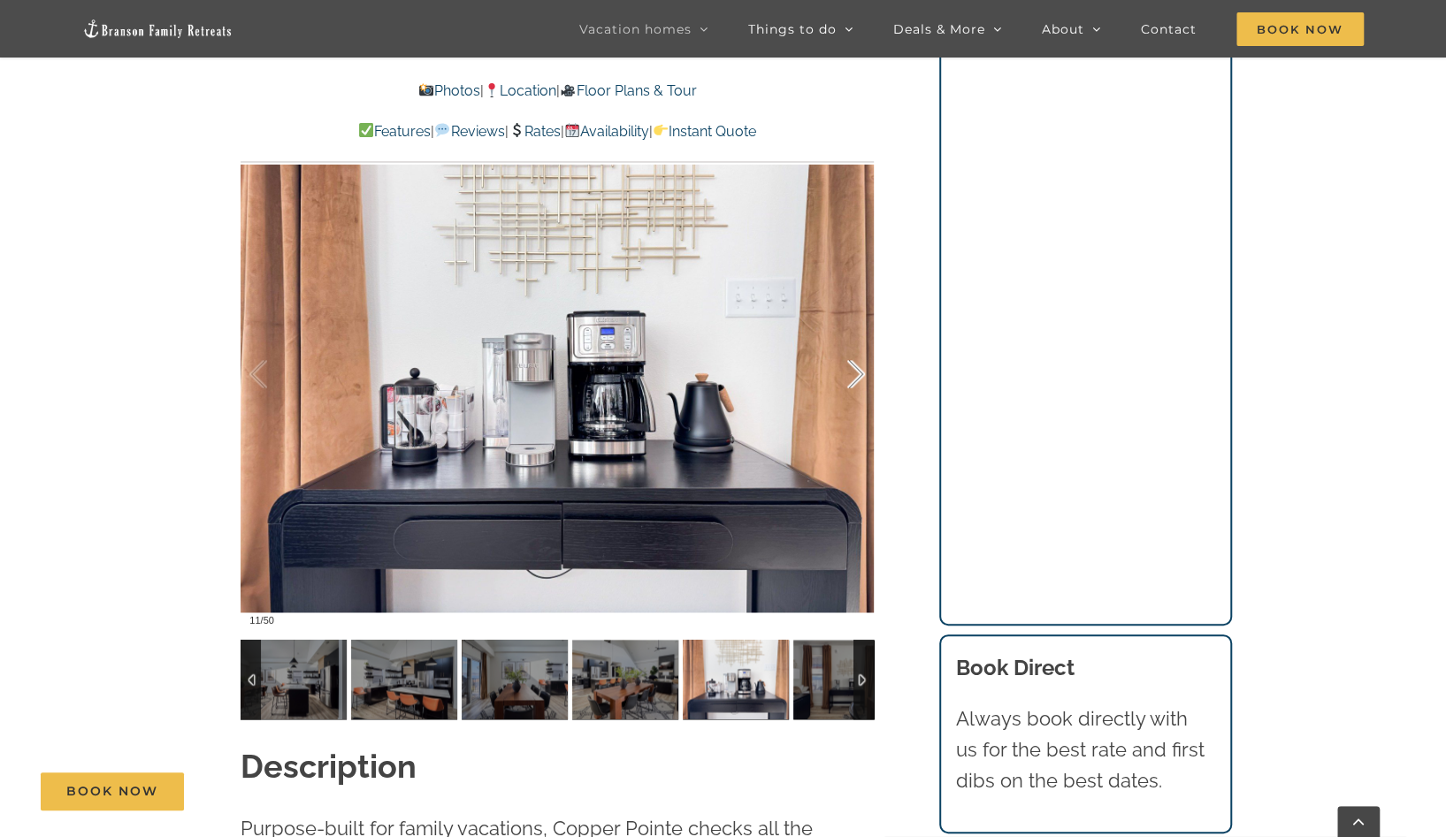
click at [851, 379] on div at bounding box center [837, 374] width 55 height 110
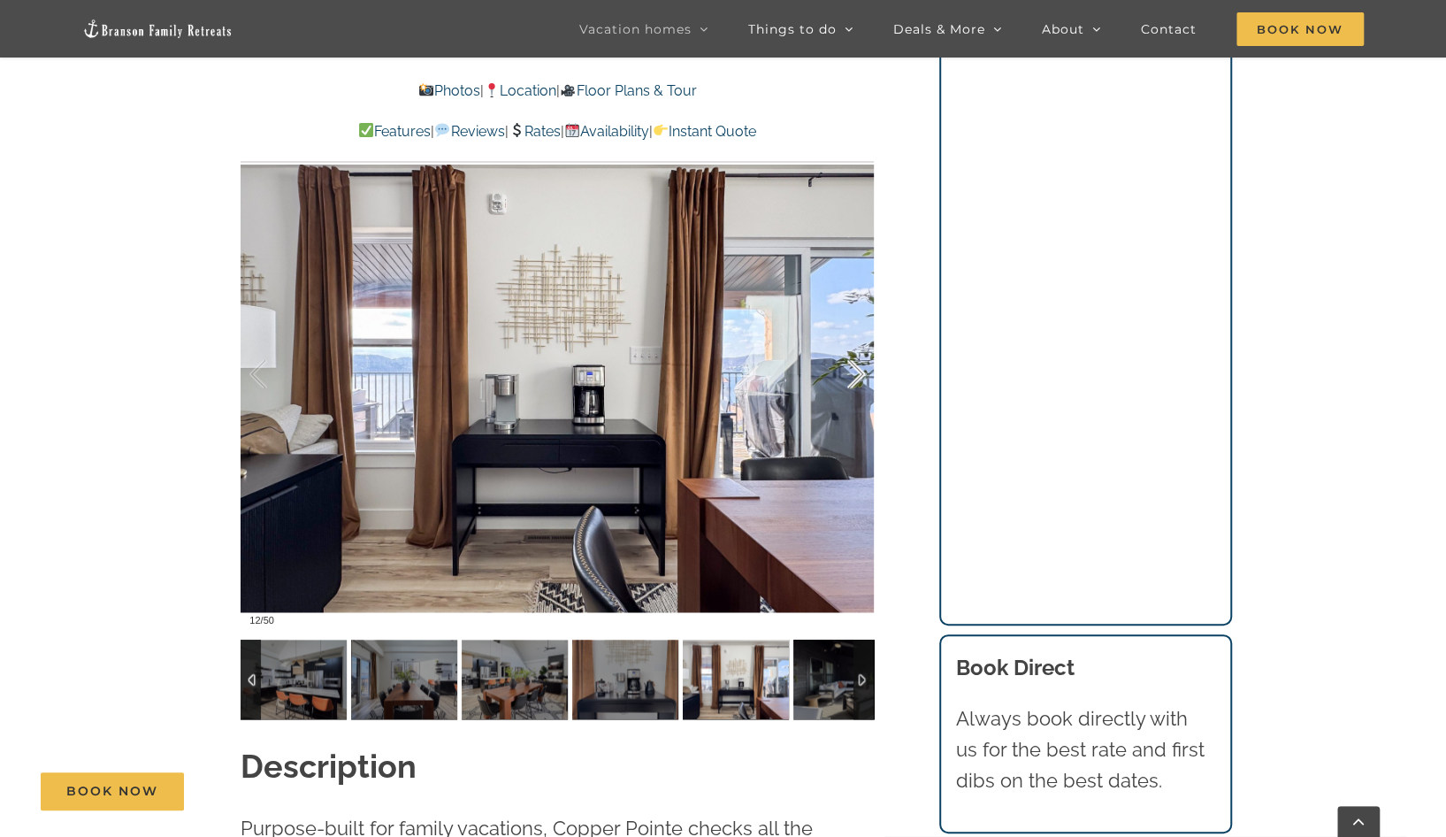
click at [851, 379] on div at bounding box center [837, 374] width 55 height 110
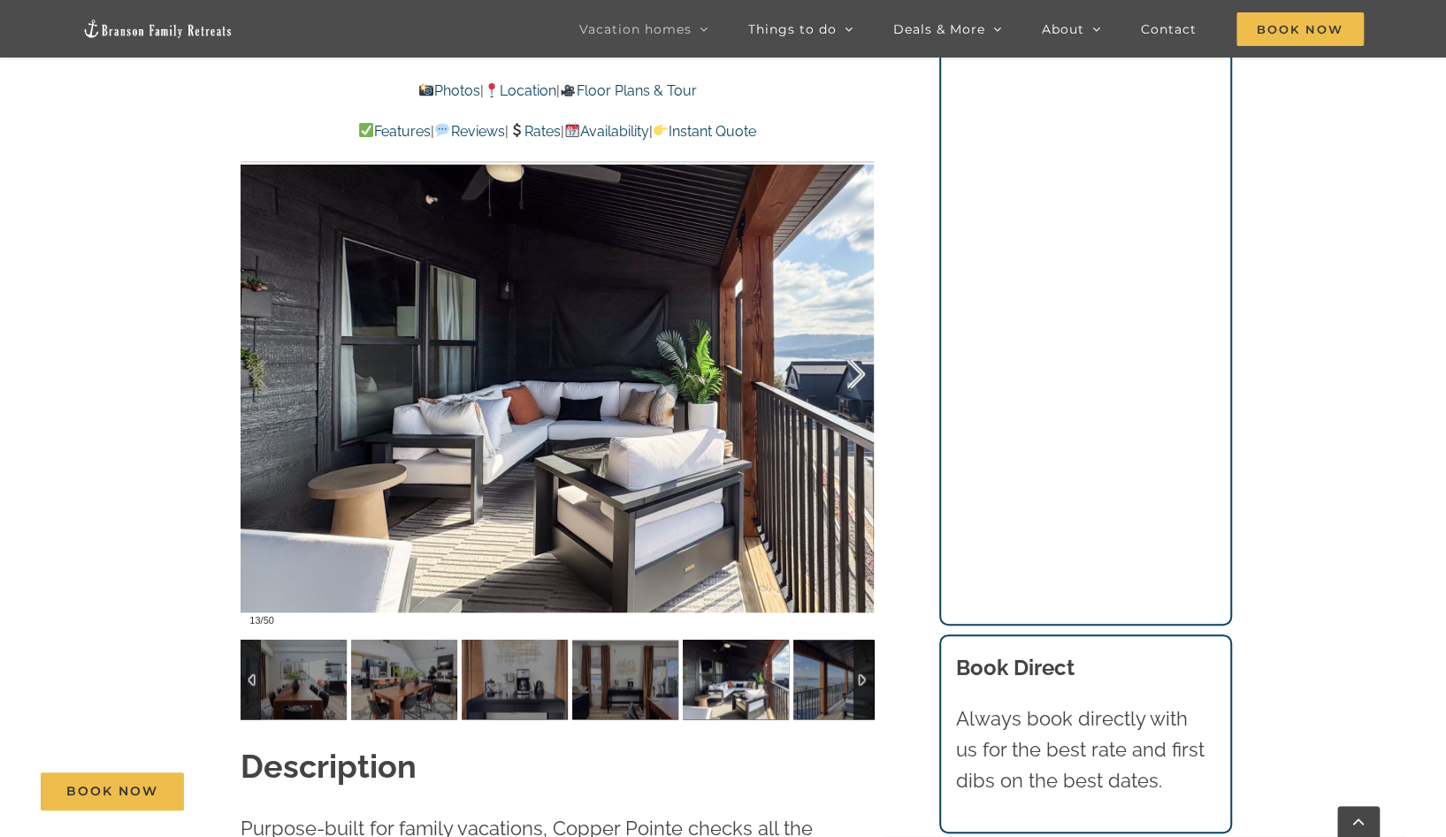
click at [851, 379] on div at bounding box center [837, 374] width 55 height 110
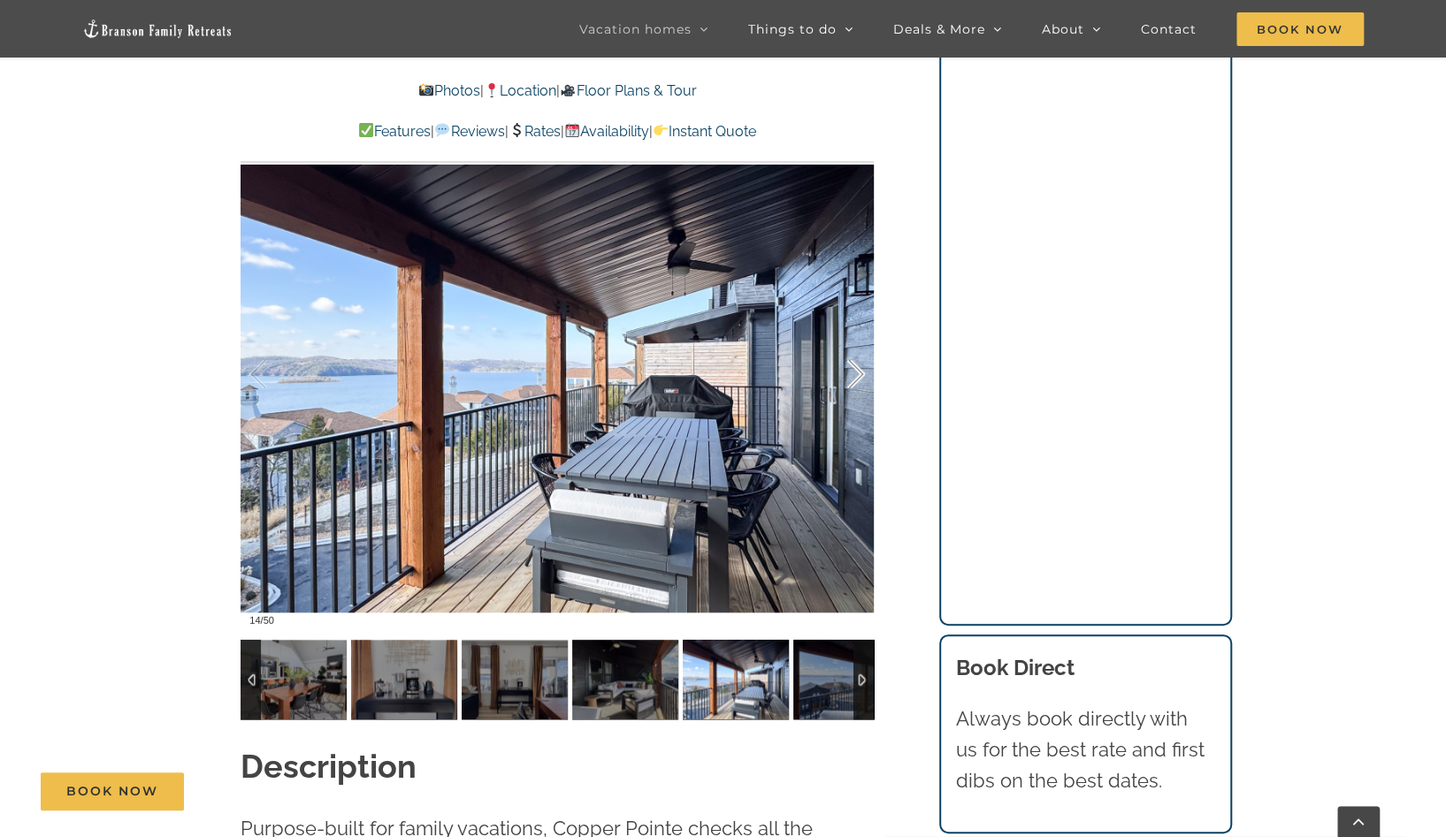
click at [851, 379] on div at bounding box center [837, 374] width 55 height 110
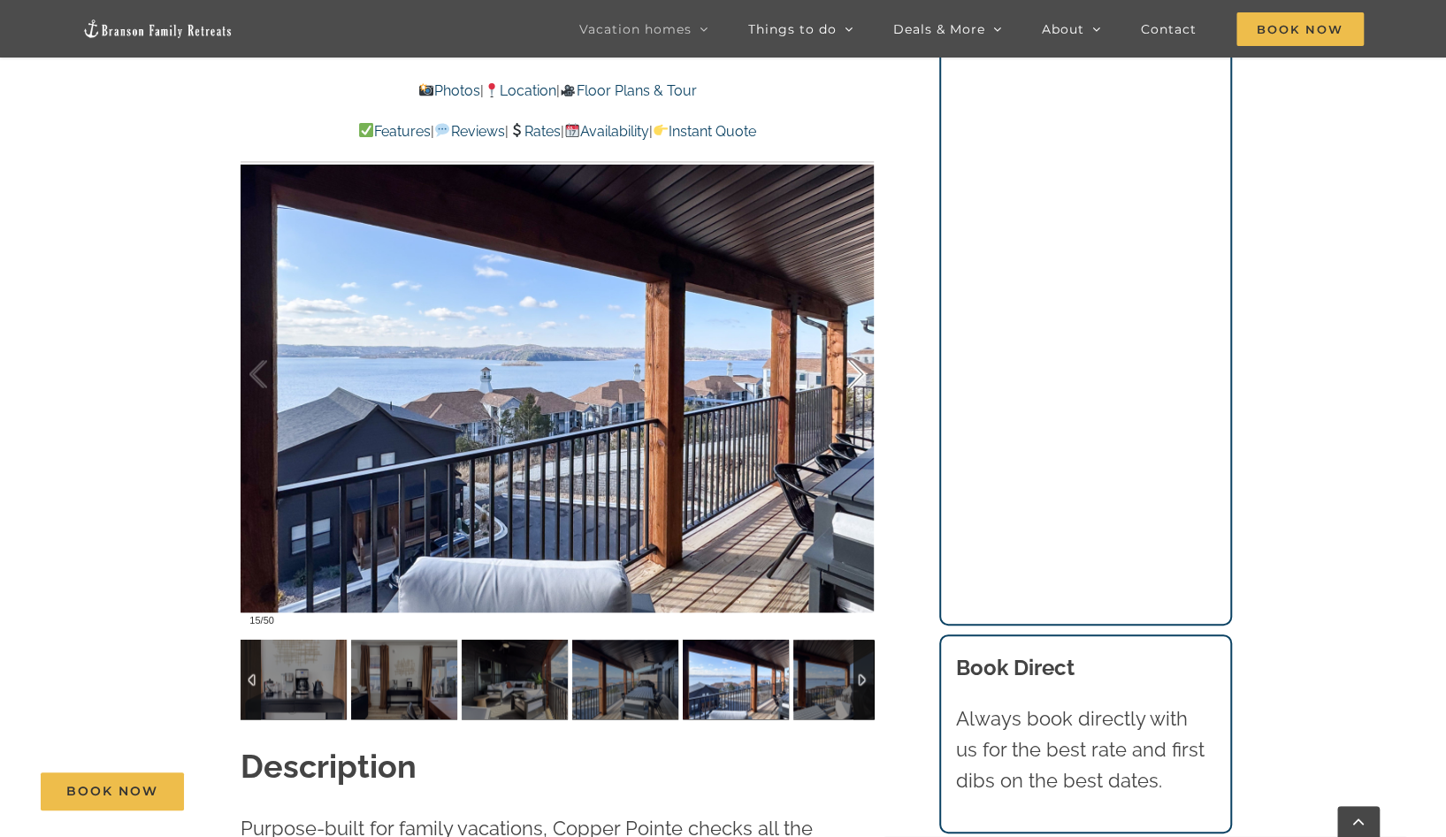
click at [851, 379] on div at bounding box center [837, 374] width 55 height 110
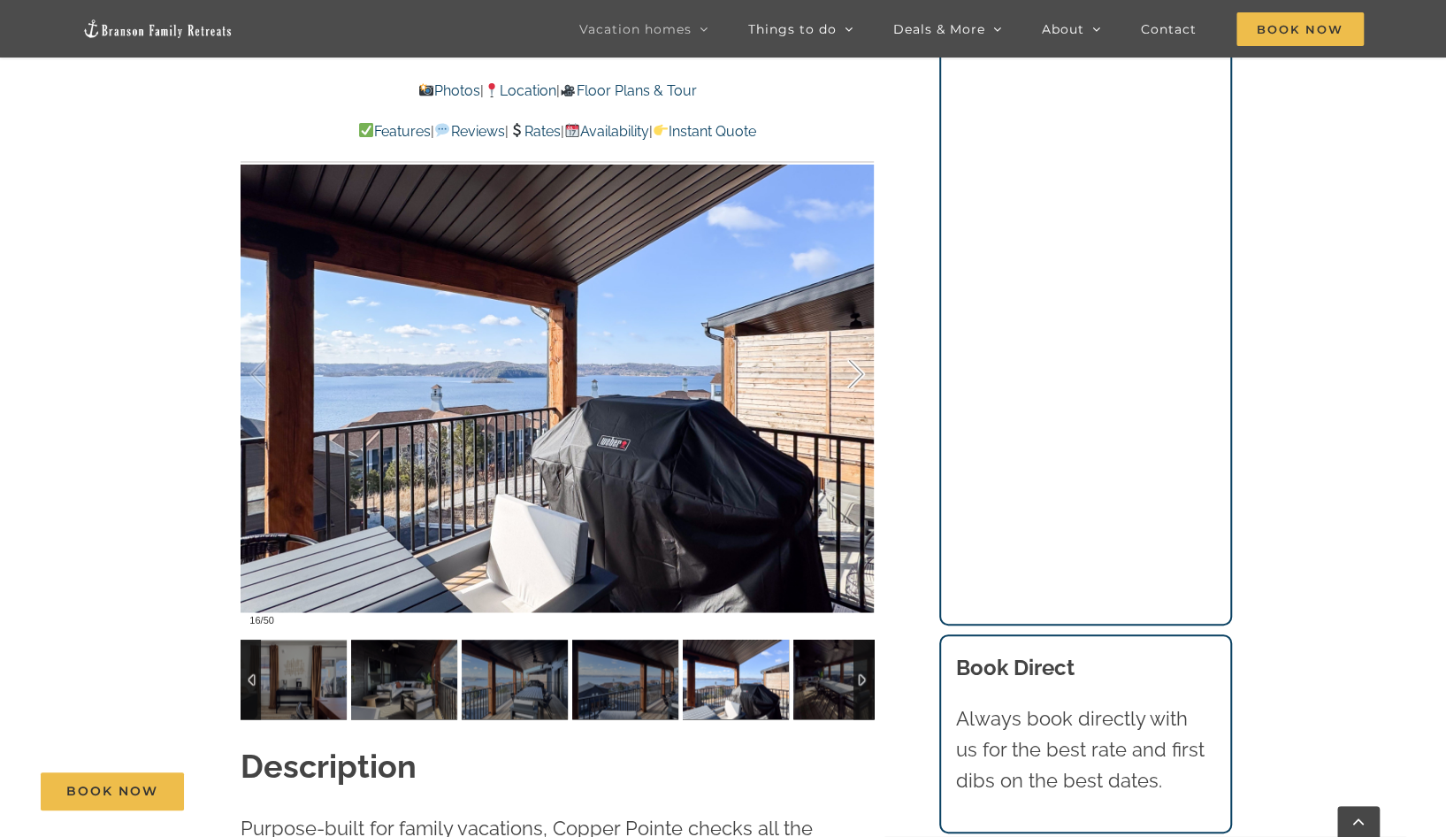
click at [851, 379] on div at bounding box center [837, 374] width 55 height 110
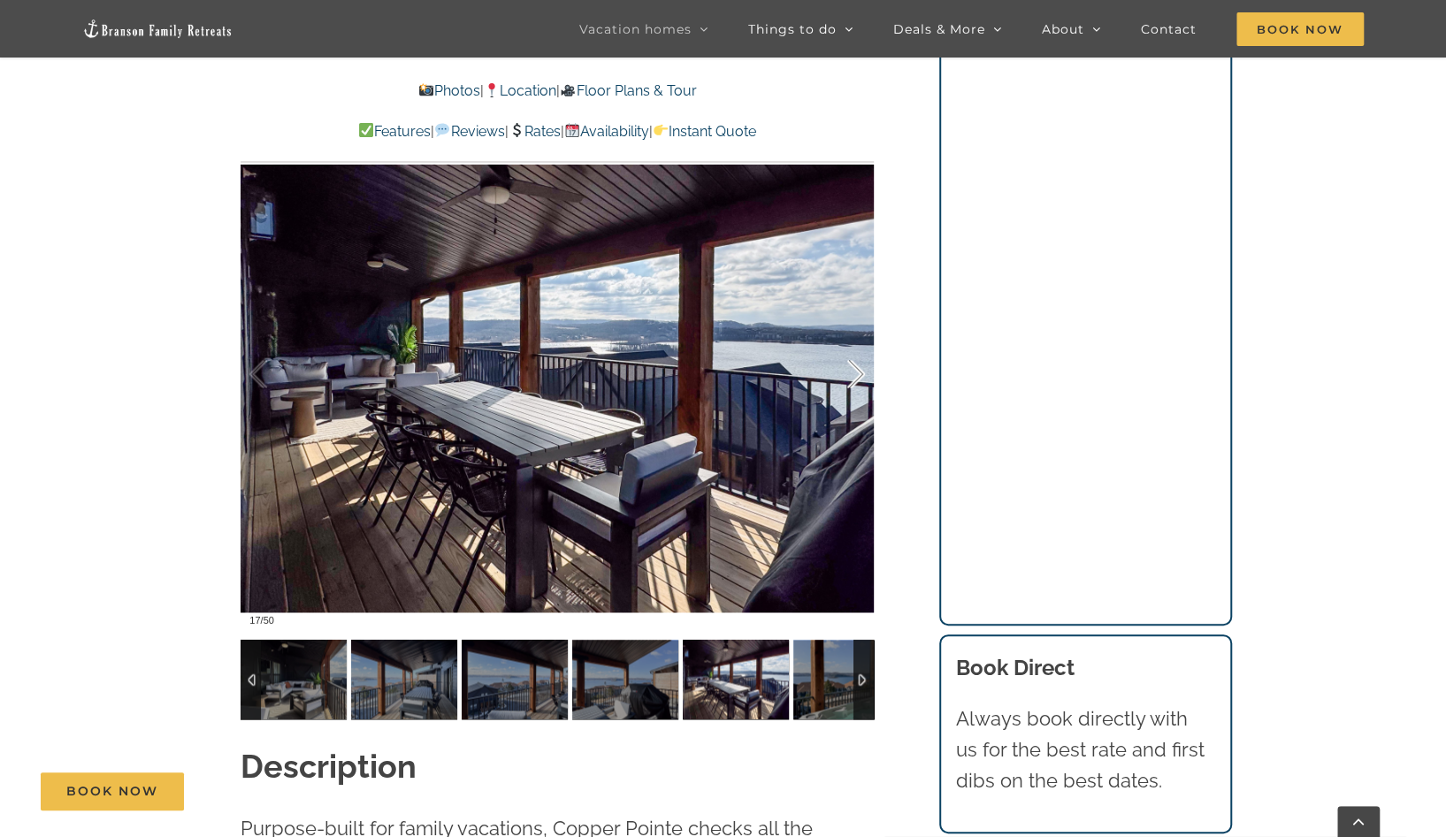
click at [851, 379] on div at bounding box center [837, 374] width 55 height 110
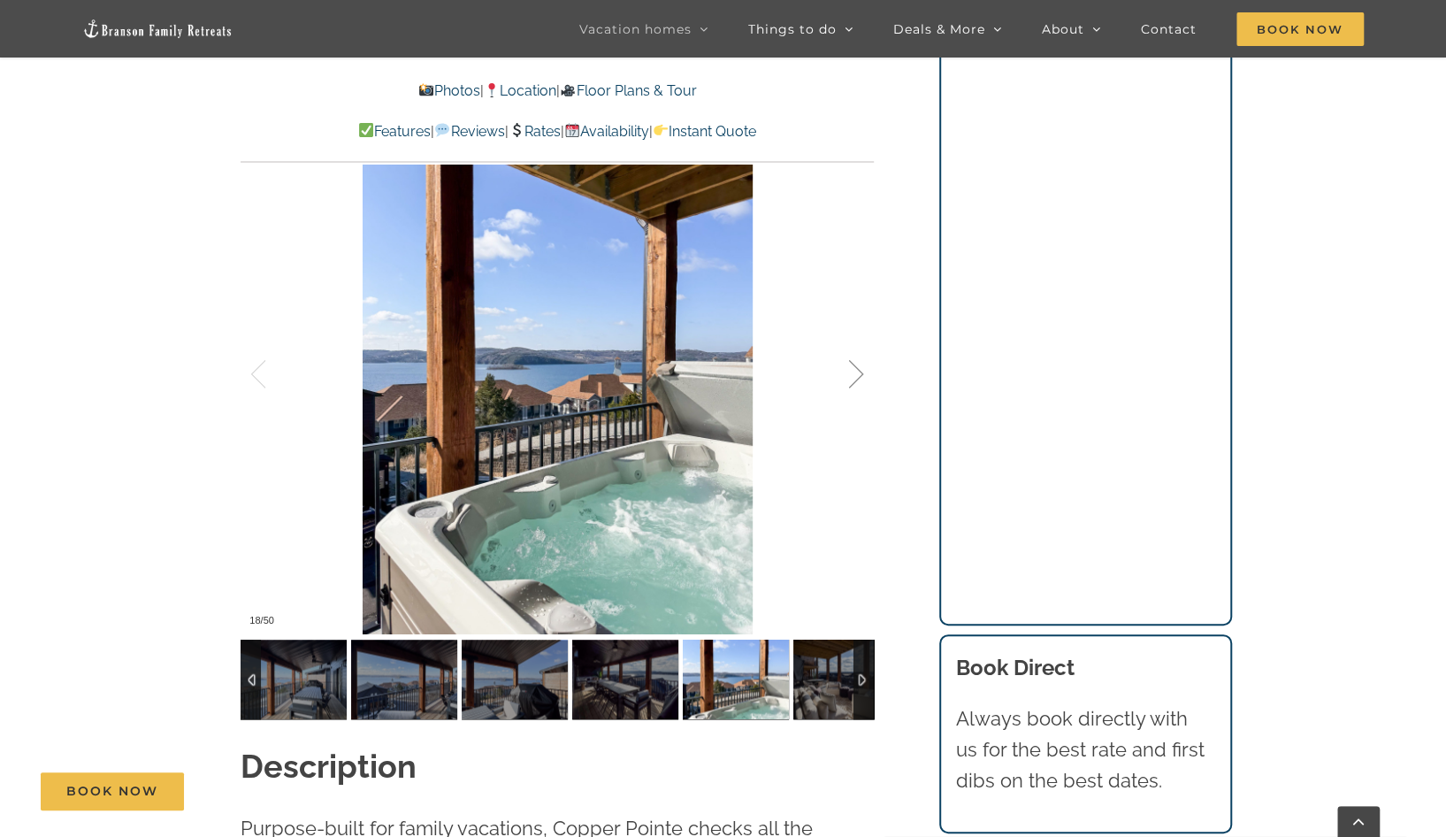
click at [851, 379] on div at bounding box center [837, 374] width 55 height 110
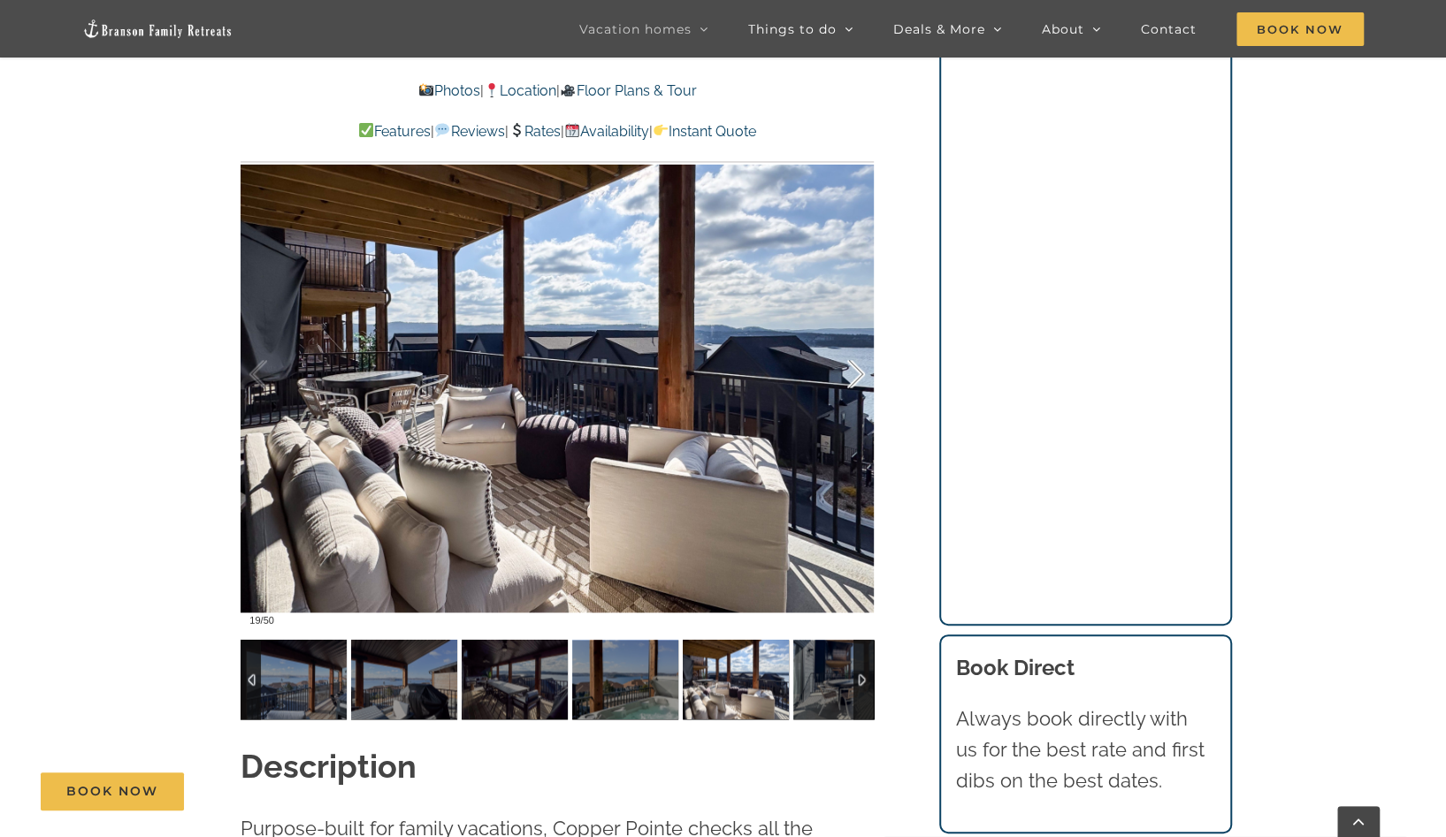
click at [851, 379] on div at bounding box center [837, 374] width 55 height 110
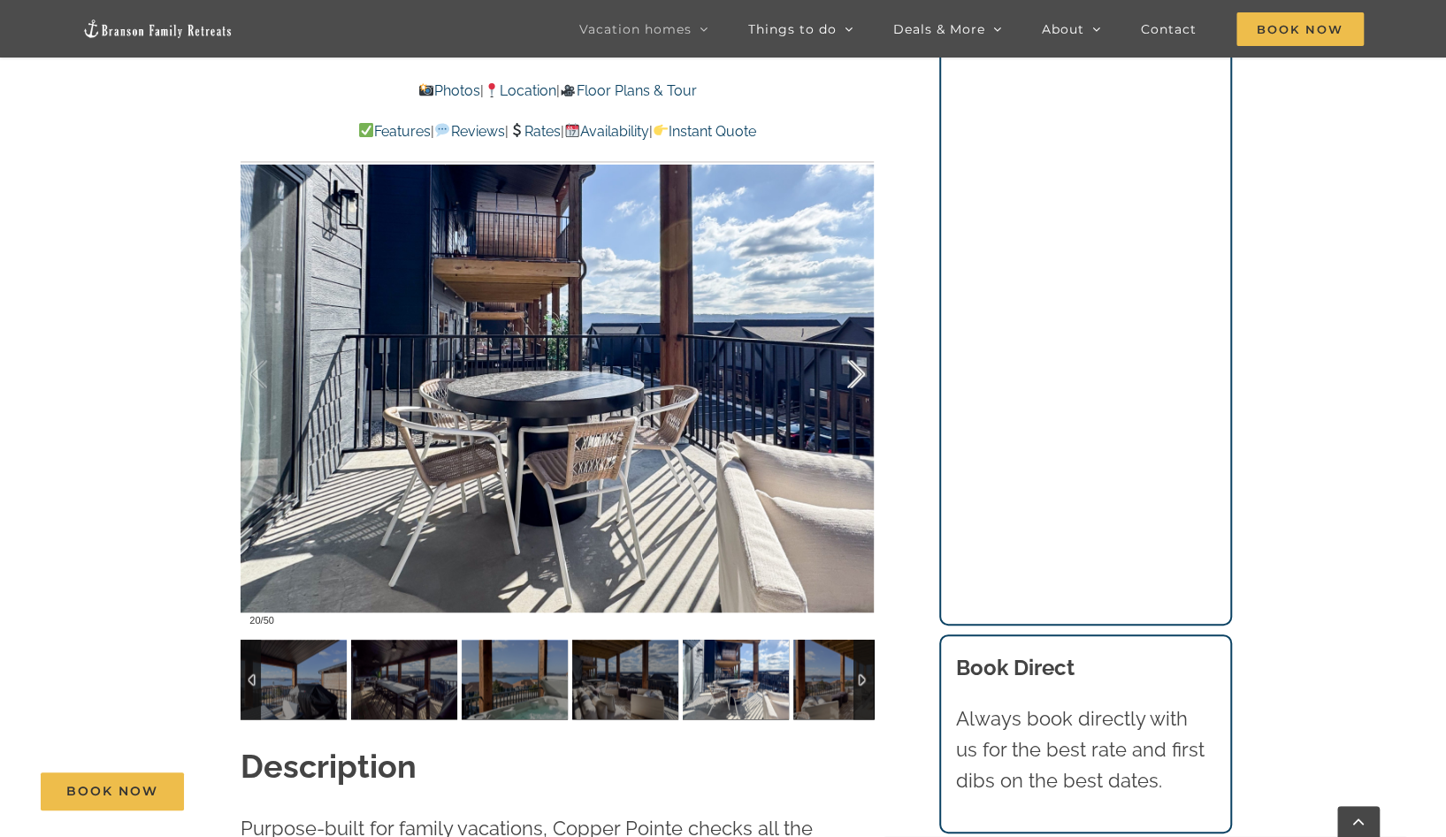
click at [851, 379] on div at bounding box center [837, 374] width 55 height 110
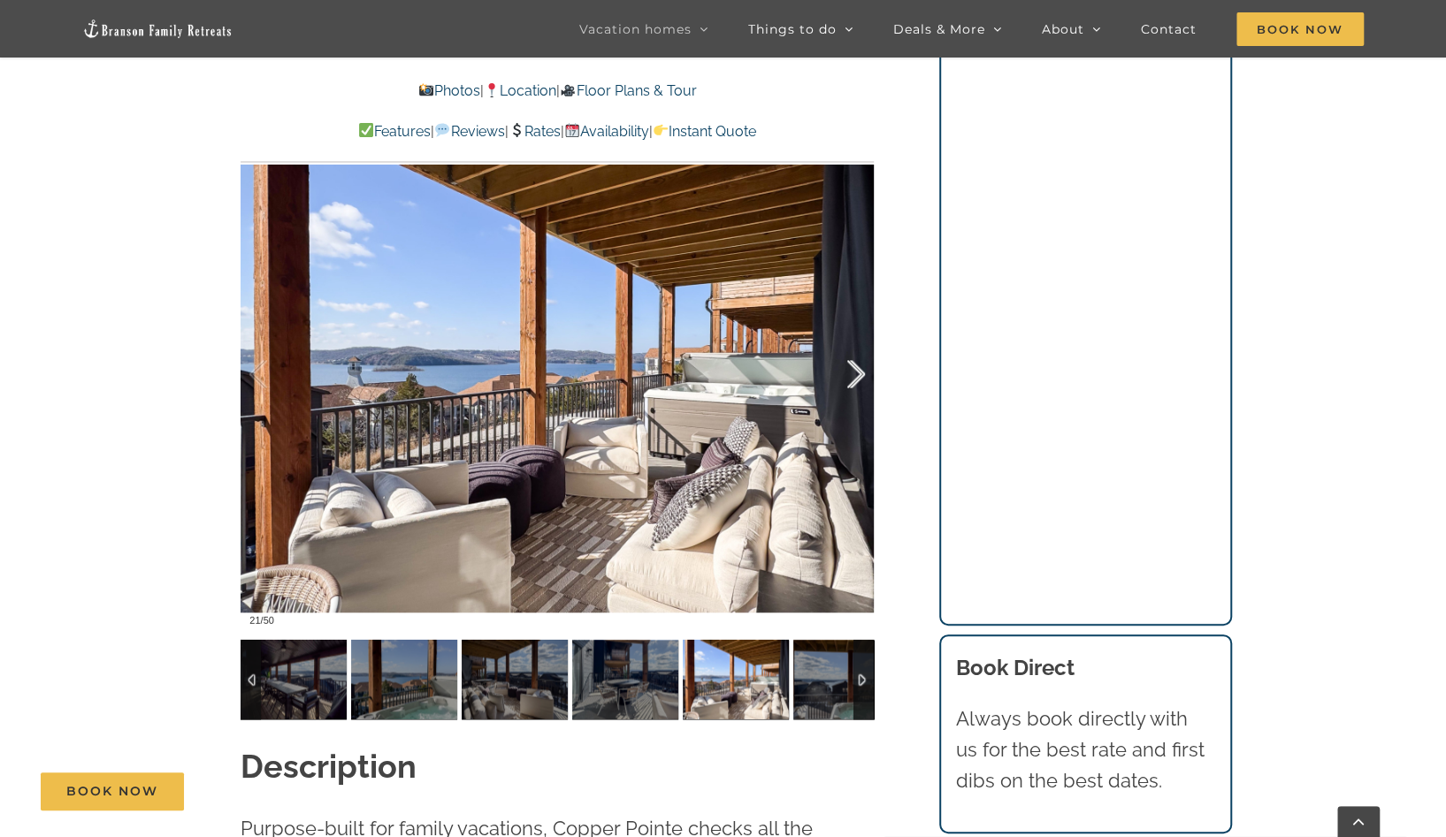
click at [851, 379] on div at bounding box center [837, 374] width 55 height 110
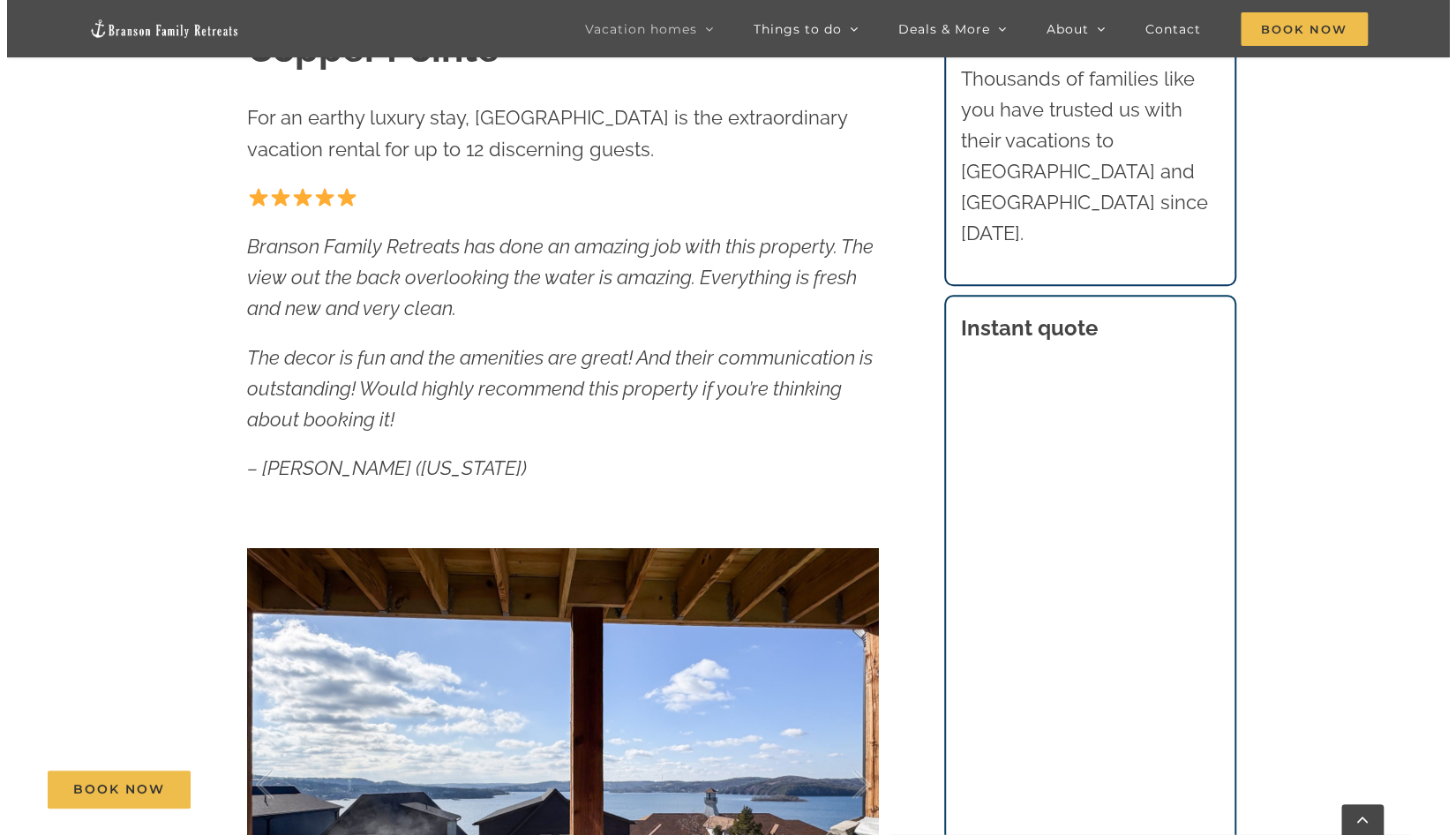
scroll to position [705, 0]
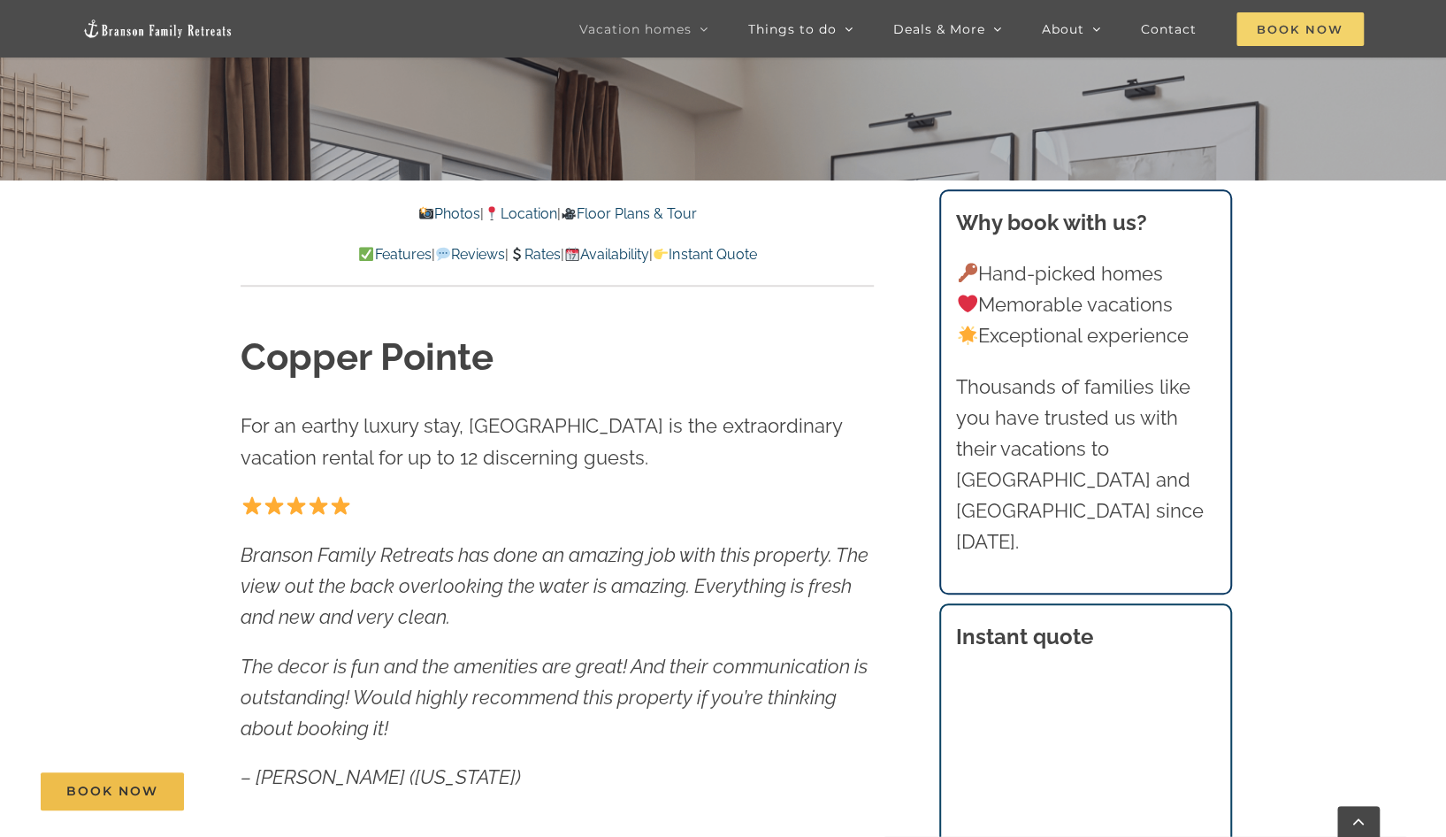
click at [1288, 28] on span "Book Now" at bounding box center [1299, 29] width 127 height 34
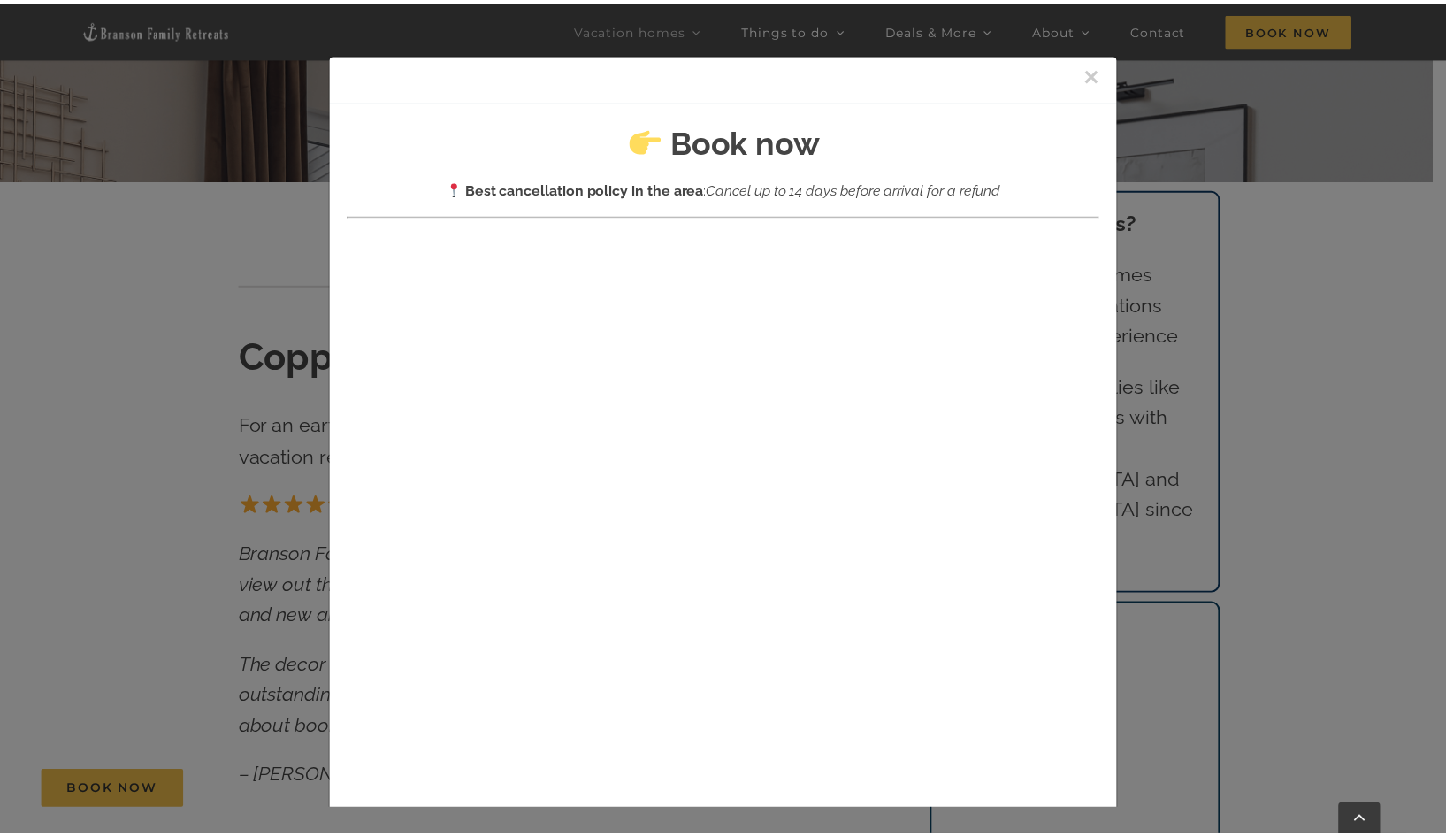
scroll to position [212, 0]
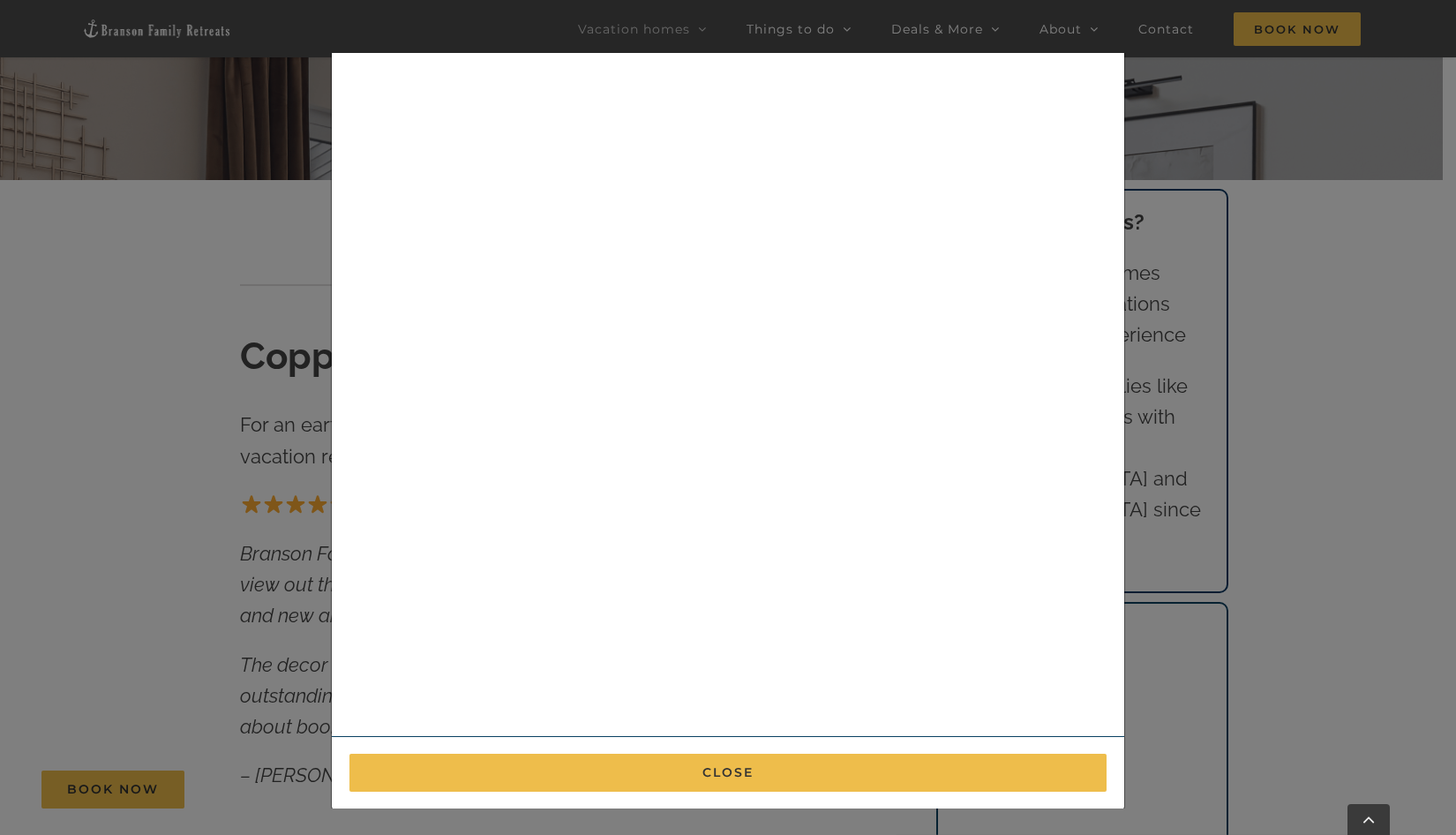
click at [241, 419] on div "× Book now Best cancellation policy in the area : Cancel up to 14 days before a…" at bounding box center [728, 417] width 1456 height 835
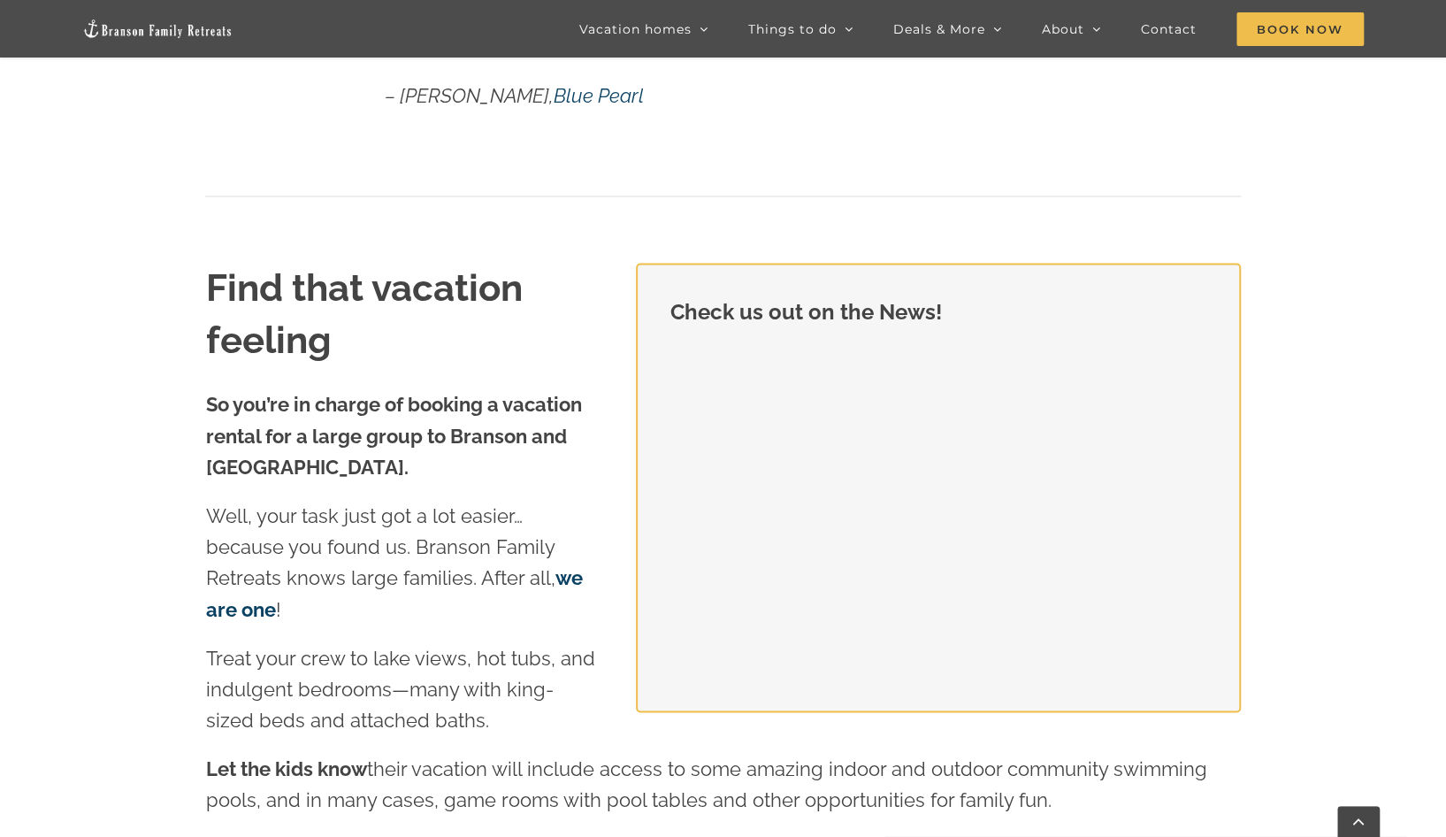
scroll to position [1806, 0]
